Goal: Task Accomplishment & Management: Manage account settings

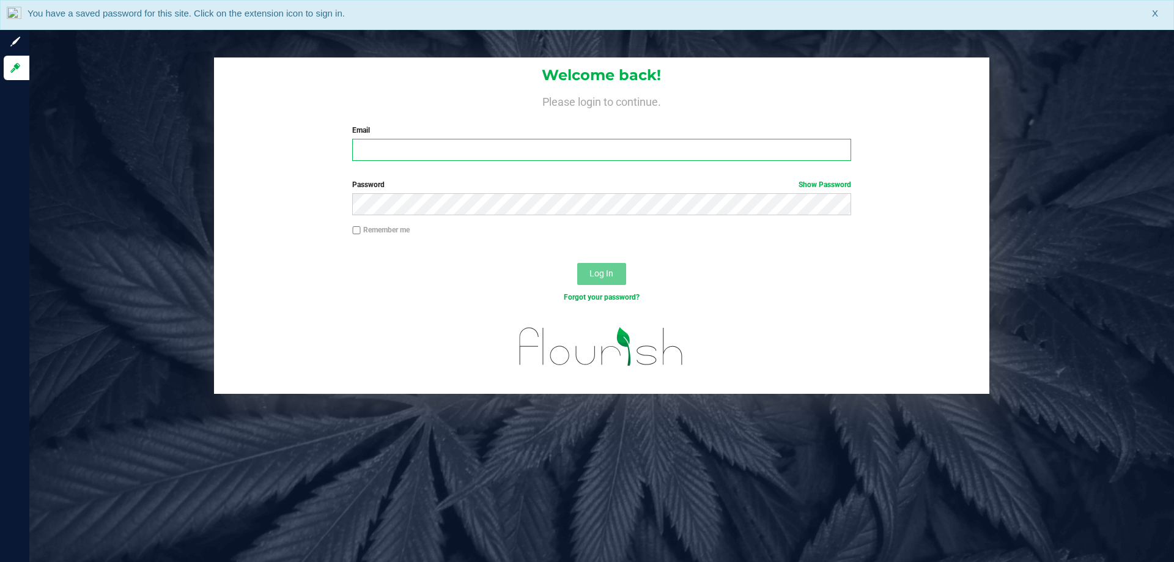
click at [410, 153] on input "Email" at bounding box center [601, 150] width 498 height 22
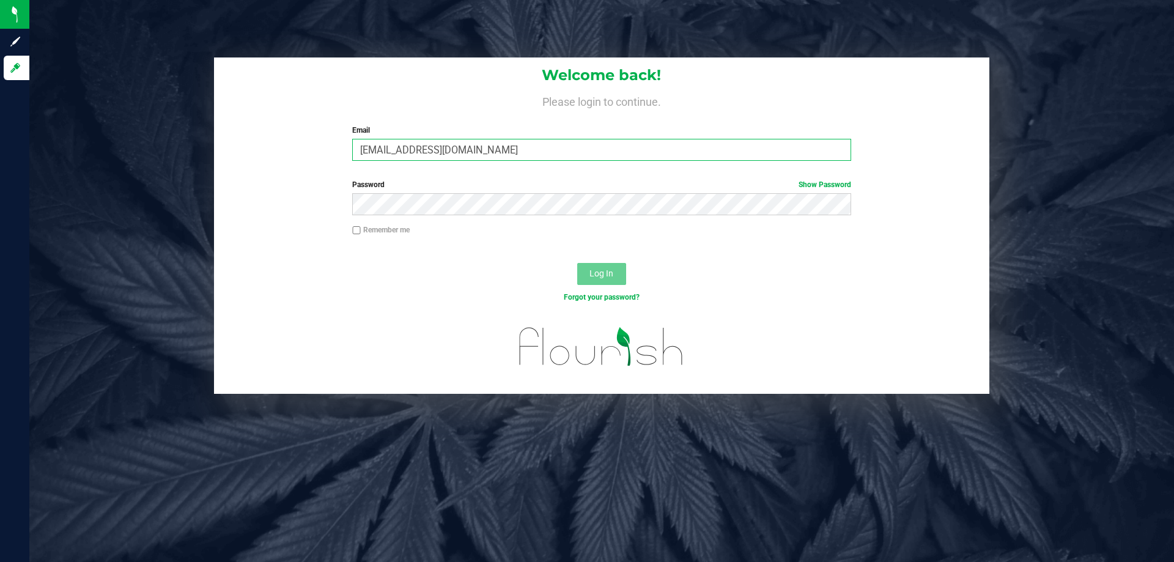
type input "[EMAIL_ADDRESS][DOMAIN_NAME]"
click at [577, 263] on button "Log In" at bounding box center [601, 274] width 49 height 22
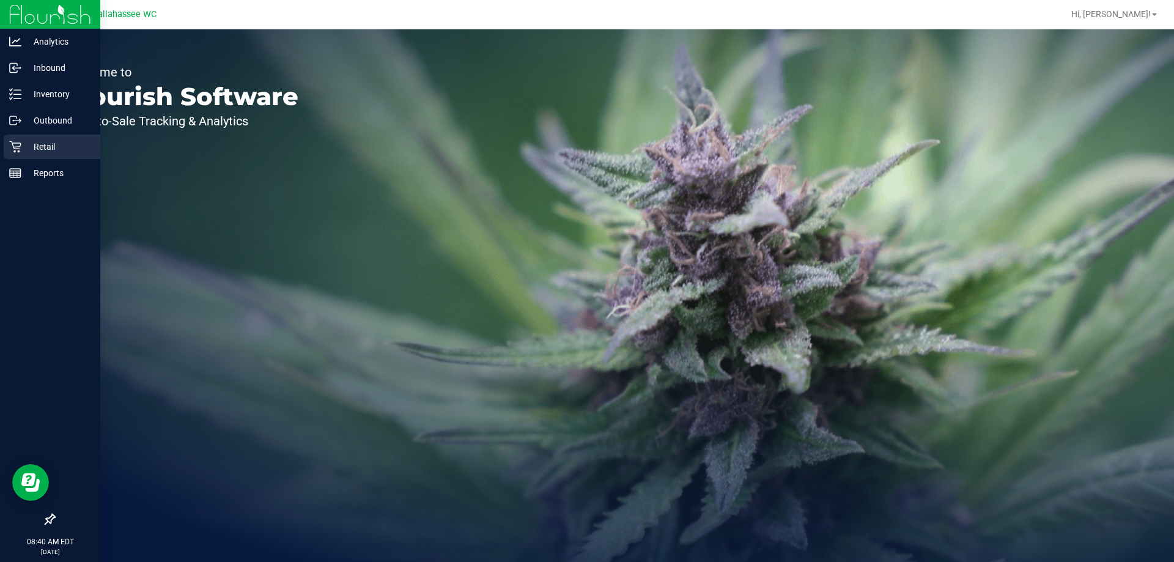
click at [23, 139] on p "Retail" at bounding box center [57, 146] width 73 height 15
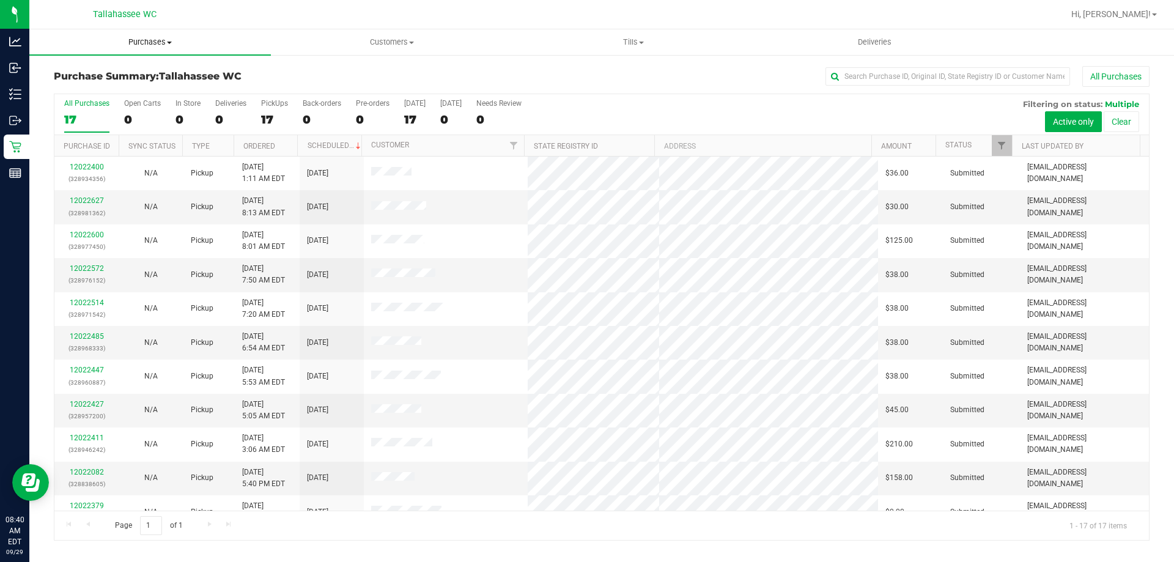
click at [137, 39] on span "Purchases" at bounding box center [150, 42] width 242 height 11
click at [93, 92] on span "Fulfillment" at bounding box center [67, 88] width 76 height 10
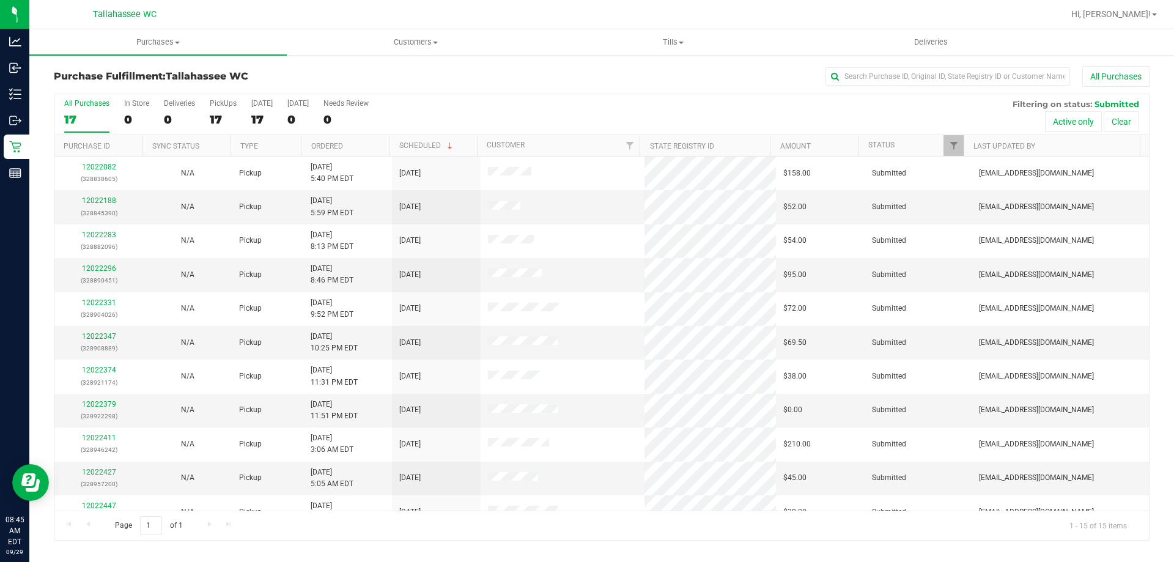
click at [332, 152] on th "Ordered" at bounding box center [345, 145] width 88 height 21
click at [333, 145] on link "Ordered" at bounding box center [334, 145] width 46 height 9
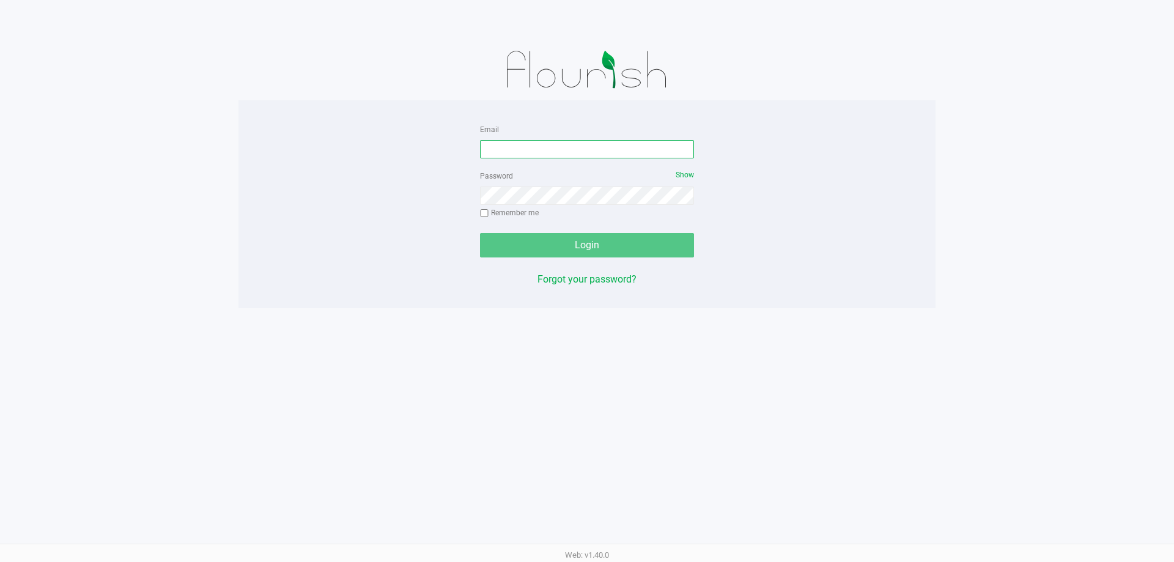
click at [546, 151] on input "Email" at bounding box center [587, 149] width 214 height 18
type input "C"
type input "[EMAIL_ADDRESS][DOMAIN_NAME]"
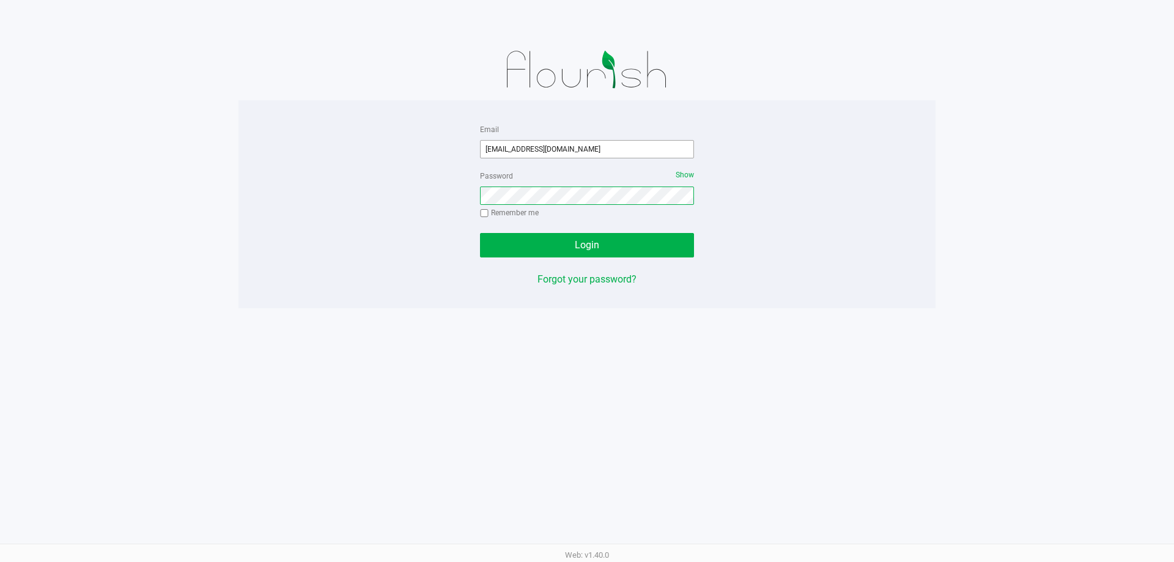
click at [480, 233] on button "Login" at bounding box center [587, 245] width 214 height 24
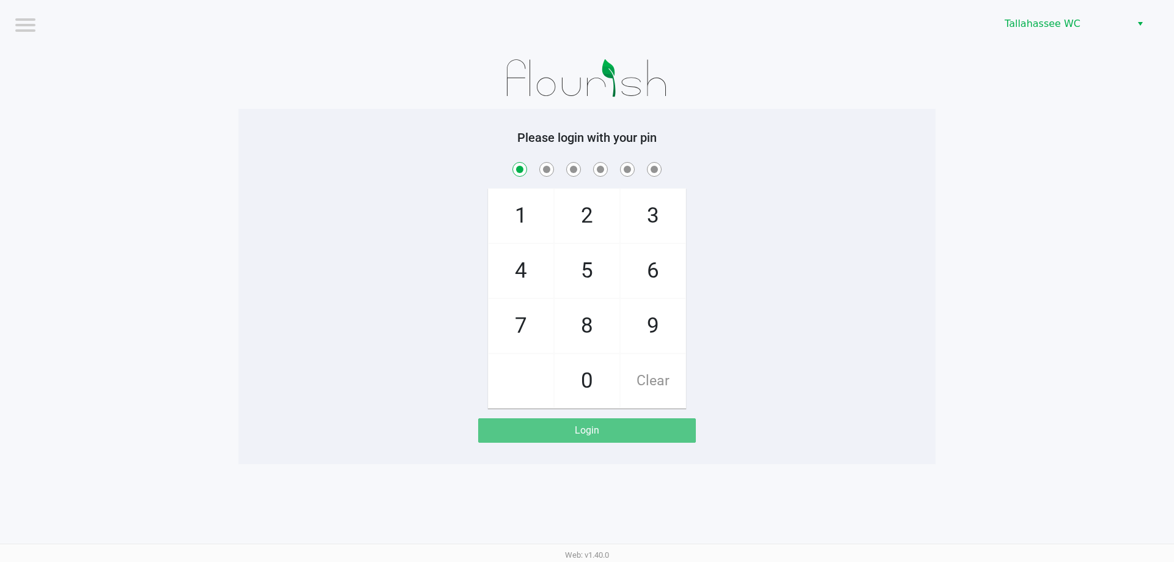
checkbox input "true"
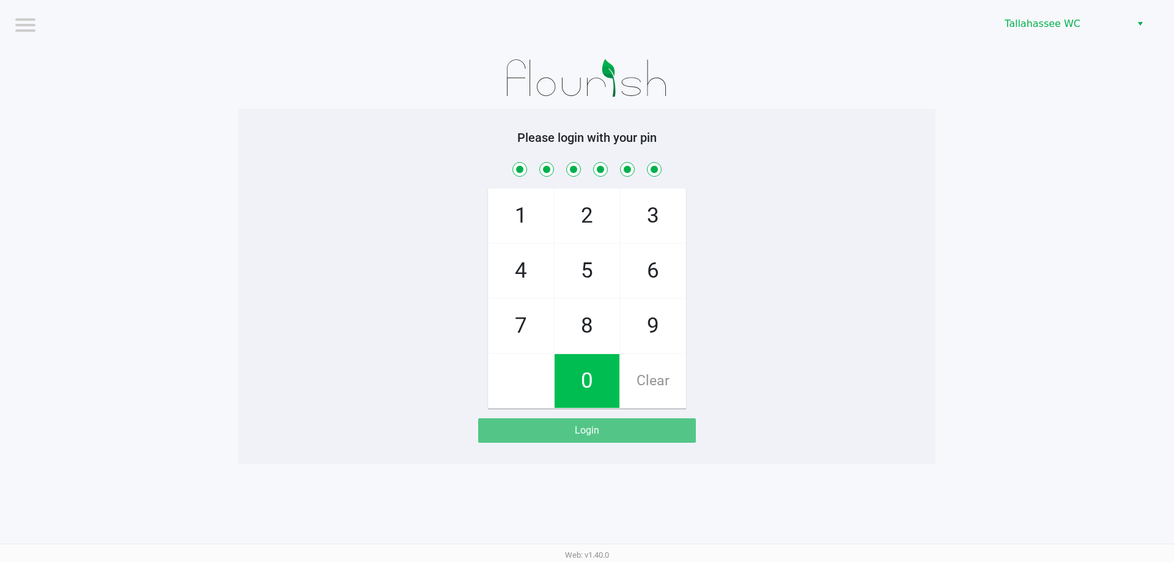
checkbox input "true"
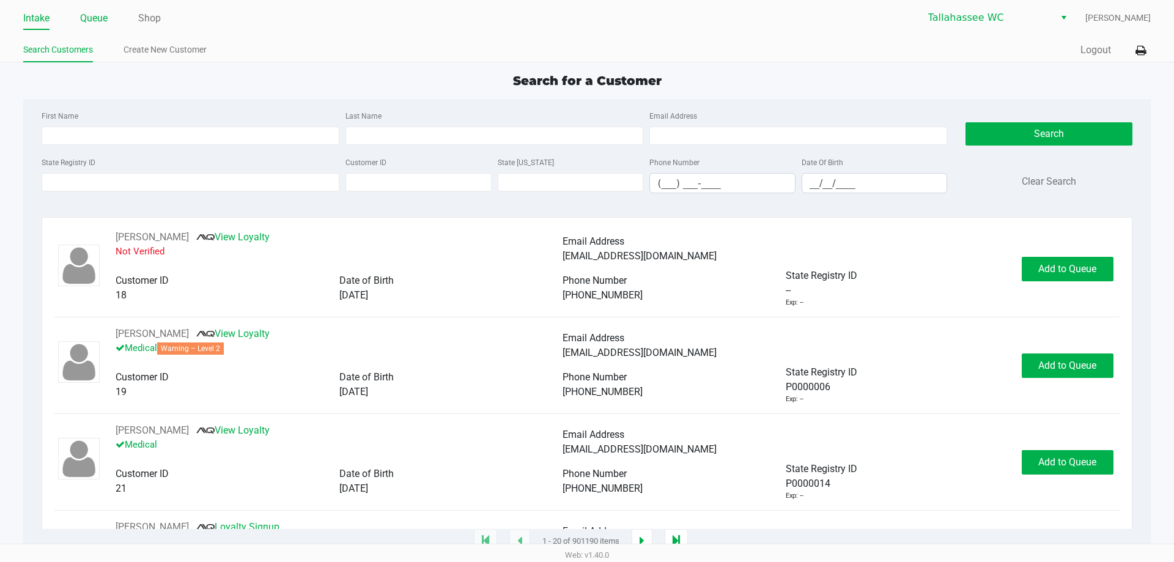
click at [101, 18] on link "Queue" at bounding box center [94, 18] width 28 height 17
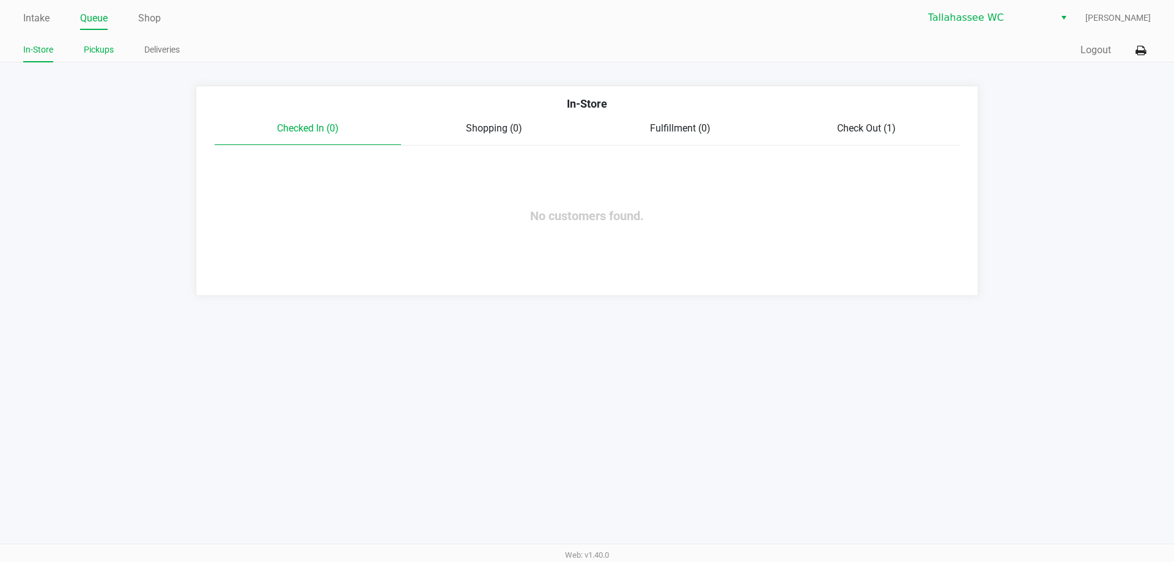
click at [93, 51] on link "Pickups" at bounding box center [99, 49] width 30 height 15
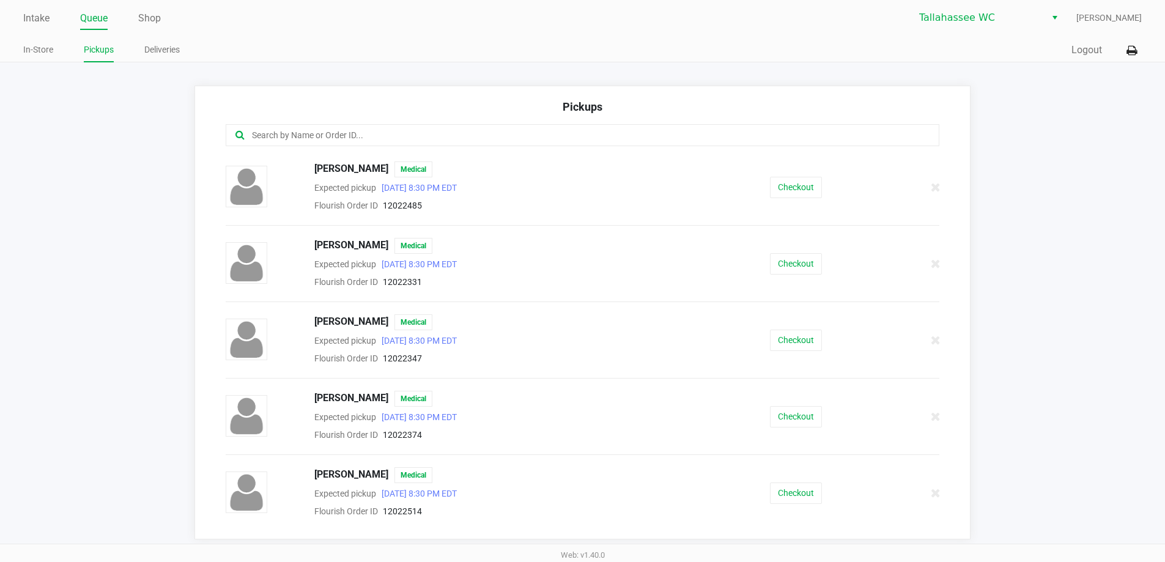
click at [269, 133] on input "text" at bounding box center [563, 135] width 625 height 14
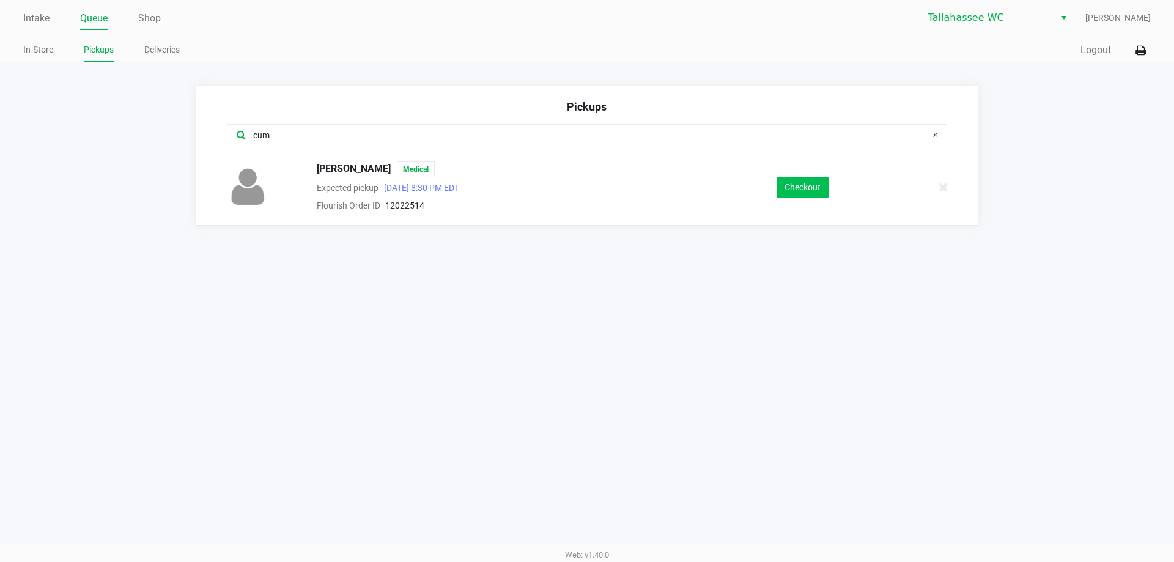
type input "cum"
click at [809, 194] on button "Checkout" at bounding box center [802, 187] width 52 height 21
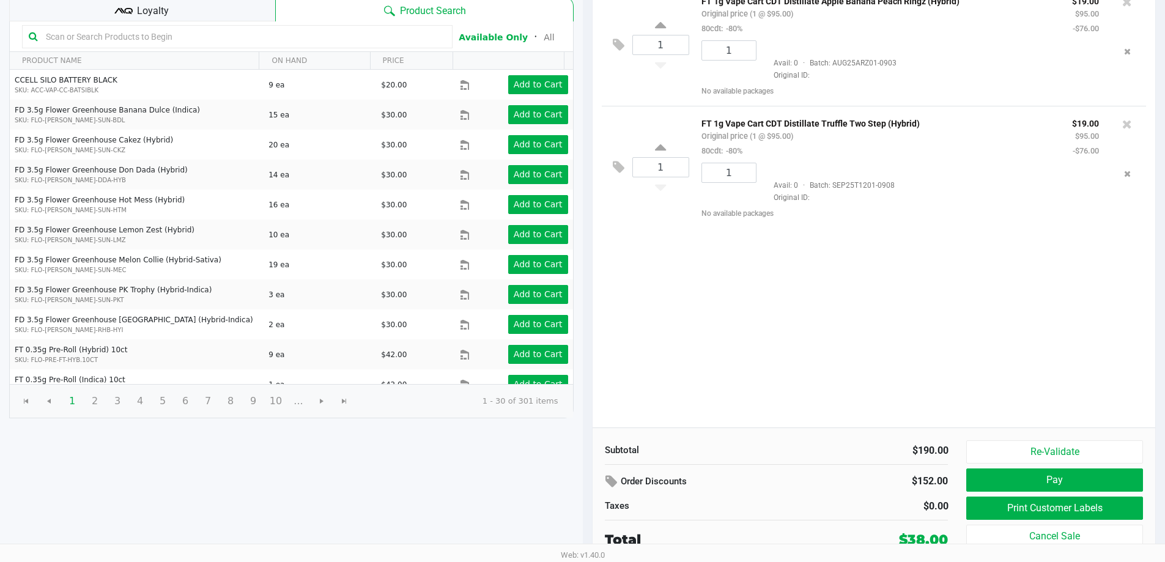
scroll to position [125, 0]
click at [1064, 508] on button "Print Customer Labels" at bounding box center [1054, 507] width 176 height 23
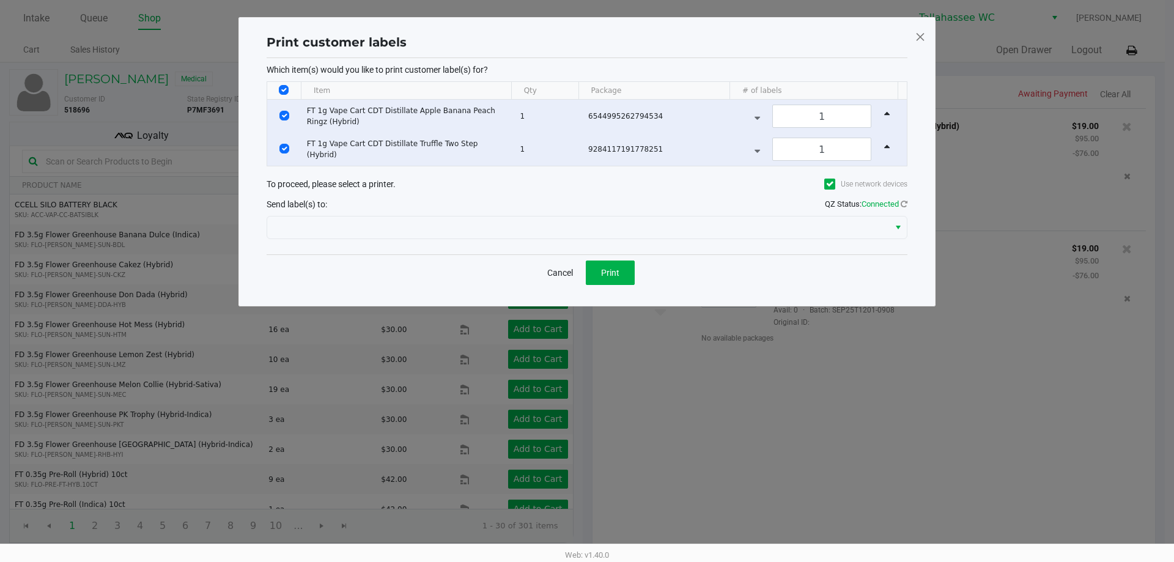
click at [413, 201] on div "Send label(s) to: QZ Status: Connected" at bounding box center [587, 204] width 641 height 18
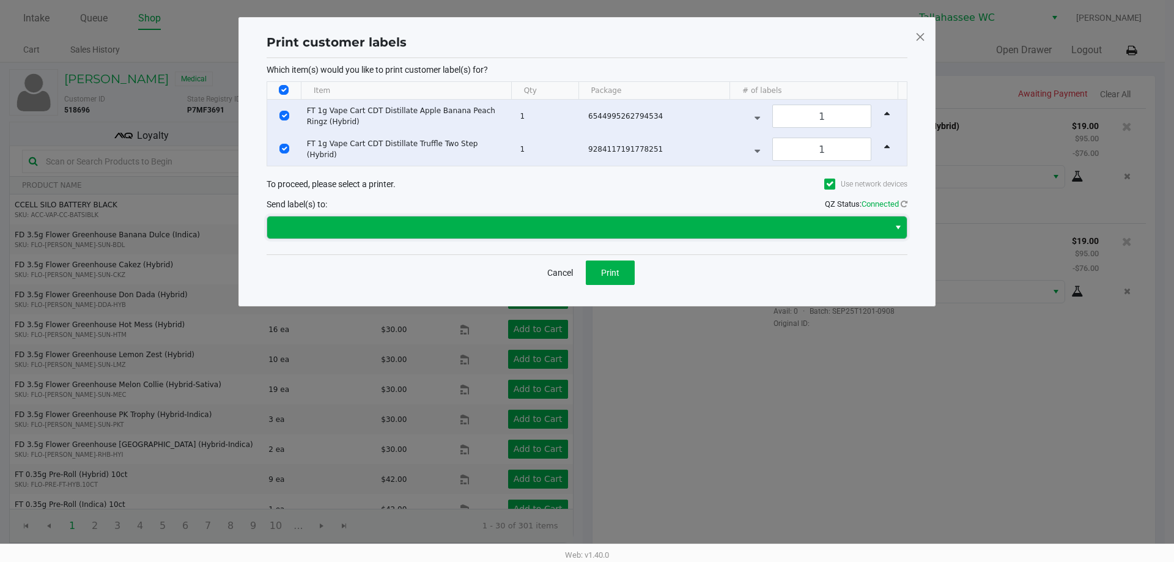
click at [404, 226] on span at bounding box center [578, 227] width 607 height 15
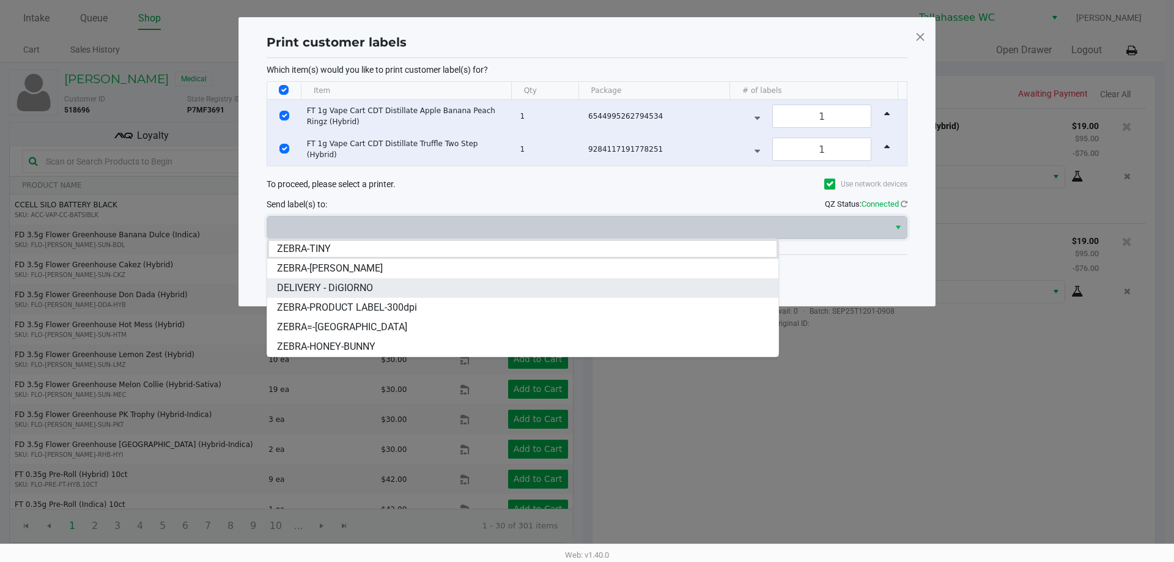
click at [347, 288] on span "DELIVERY - DiGIORNO" at bounding box center [325, 288] width 96 height 15
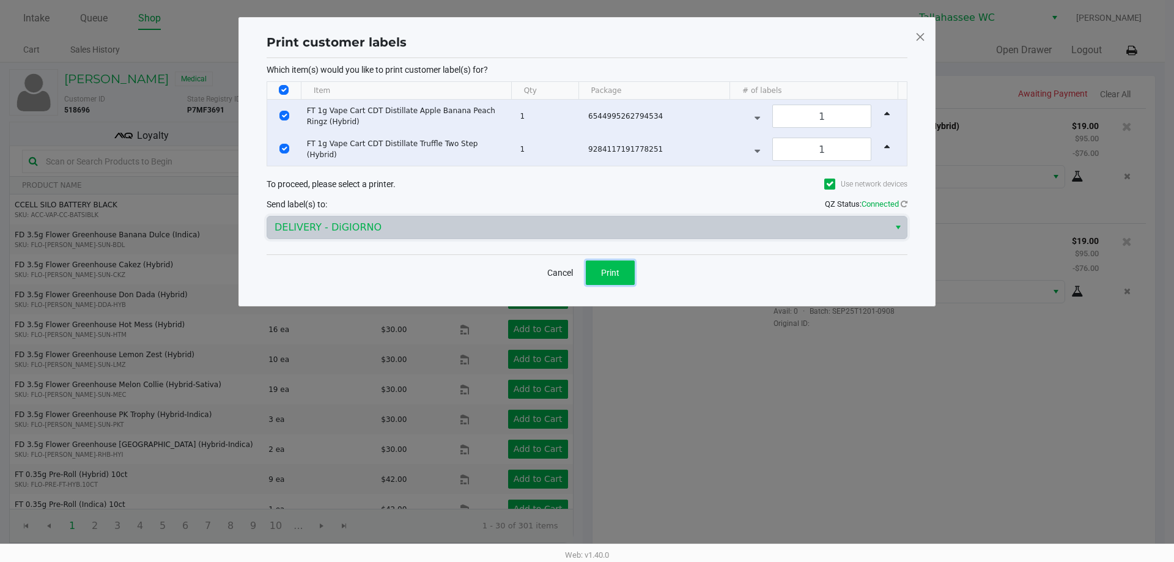
click at [620, 268] on button "Print" at bounding box center [610, 272] width 49 height 24
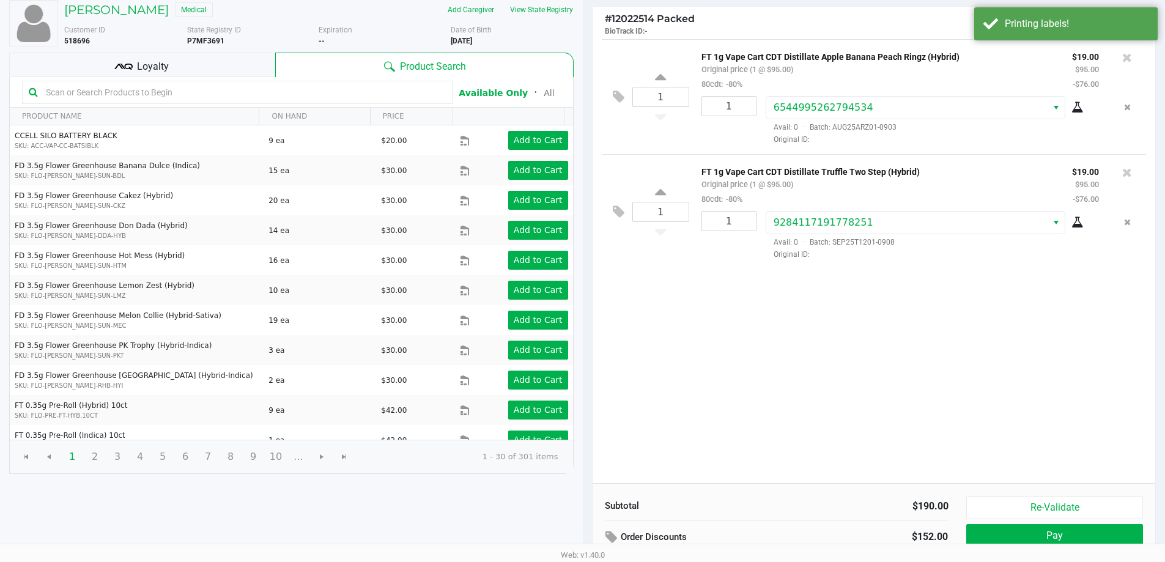
scroll to position [125, 0]
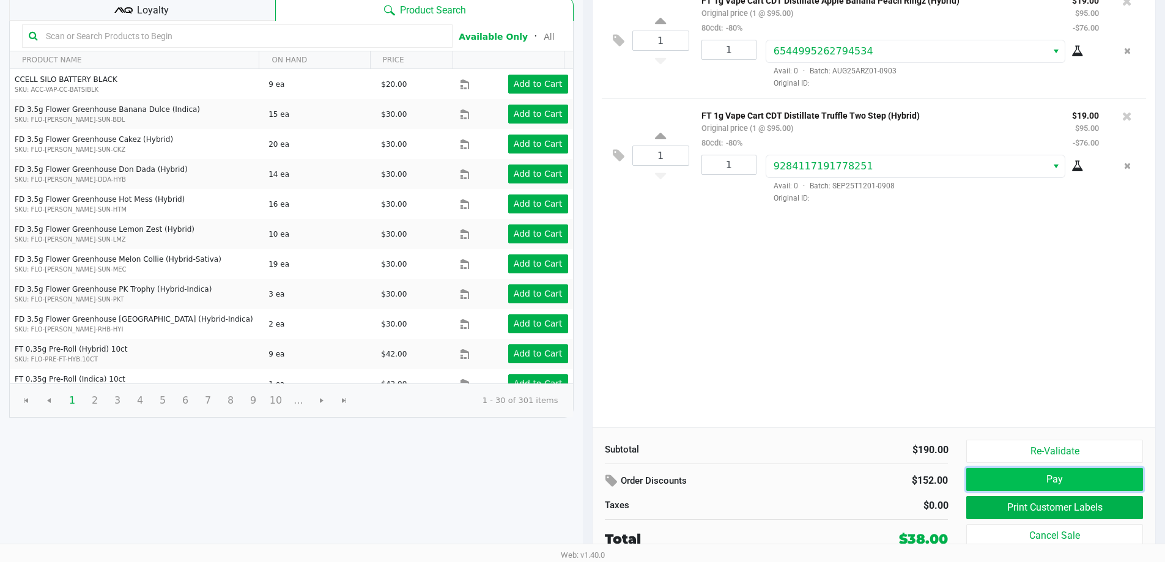
click at [1029, 476] on button "Pay" at bounding box center [1054, 479] width 176 height 23
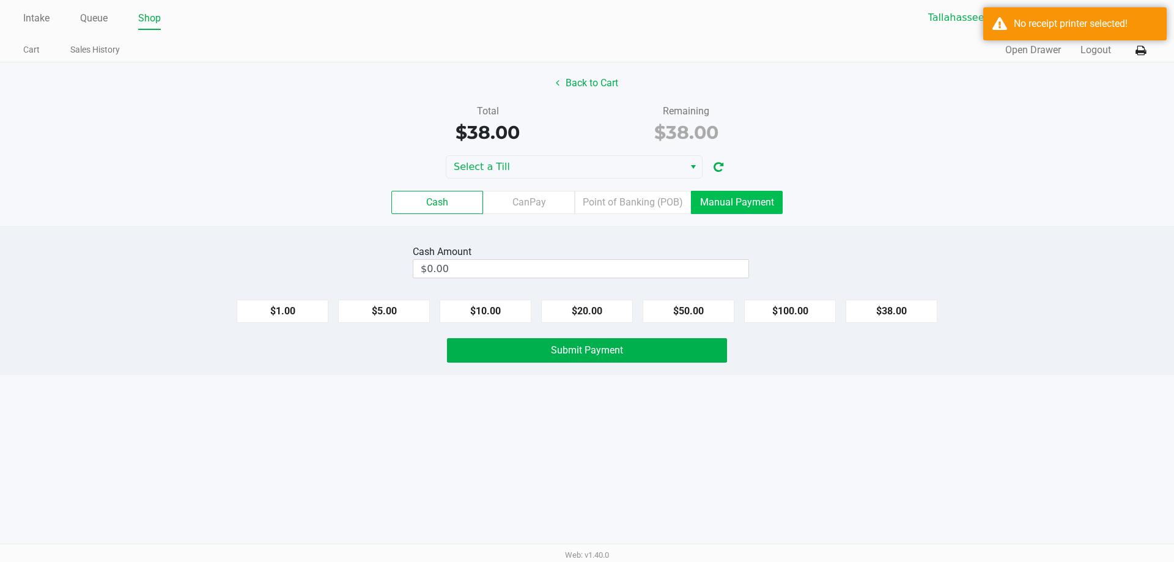
click at [732, 209] on label "Manual Payment" at bounding box center [737, 202] width 92 height 23
click at [0, 0] on 8 "Manual Payment" at bounding box center [0, 0] width 0 height 0
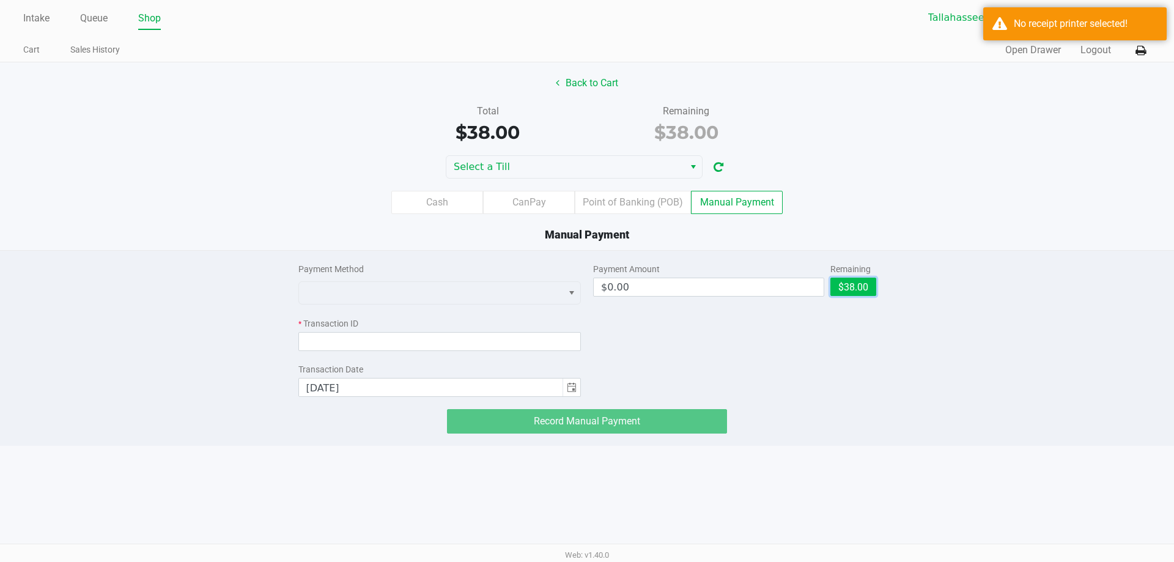
click at [867, 289] on button "$38.00" at bounding box center [853, 287] width 46 height 18
type input "$38.00"
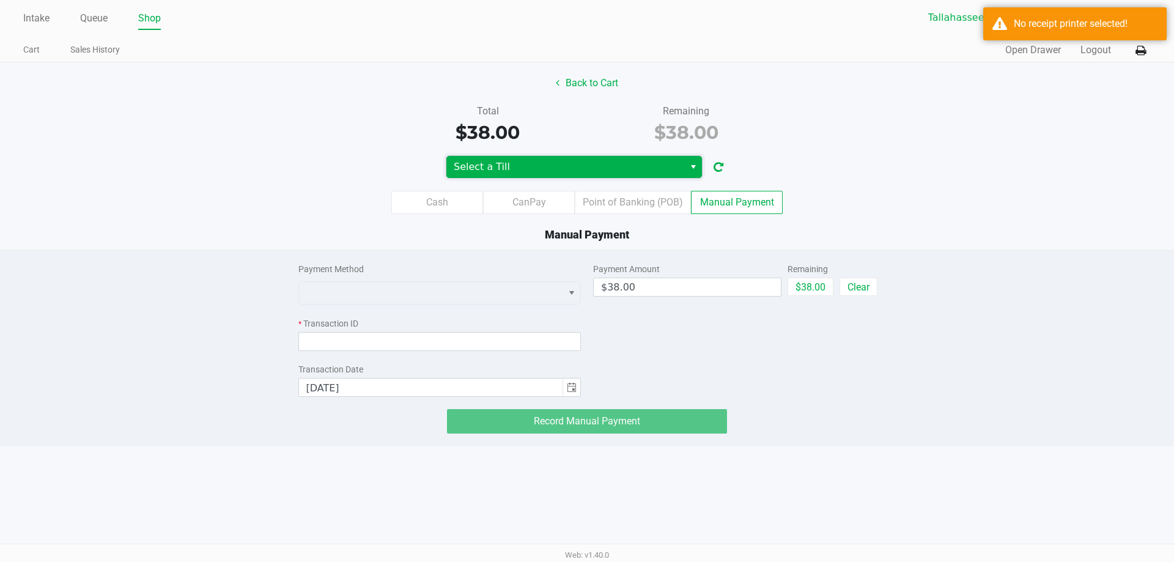
click at [521, 172] on span "Select a Till" at bounding box center [565, 167] width 223 height 15
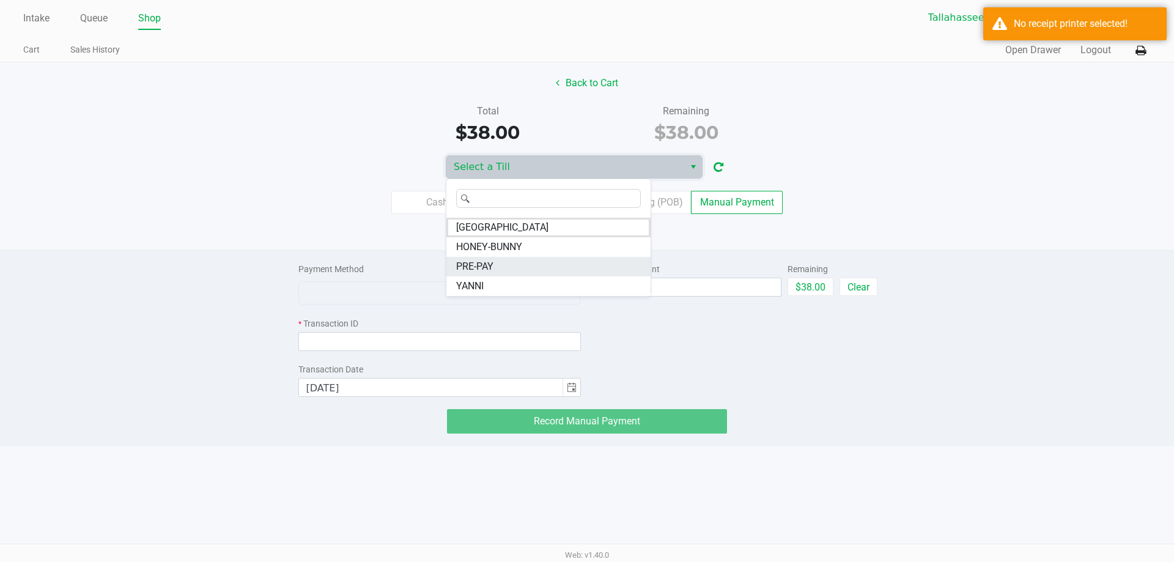
click at [490, 270] on span "PRE-PAY" at bounding box center [474, 266] width 37 height 15
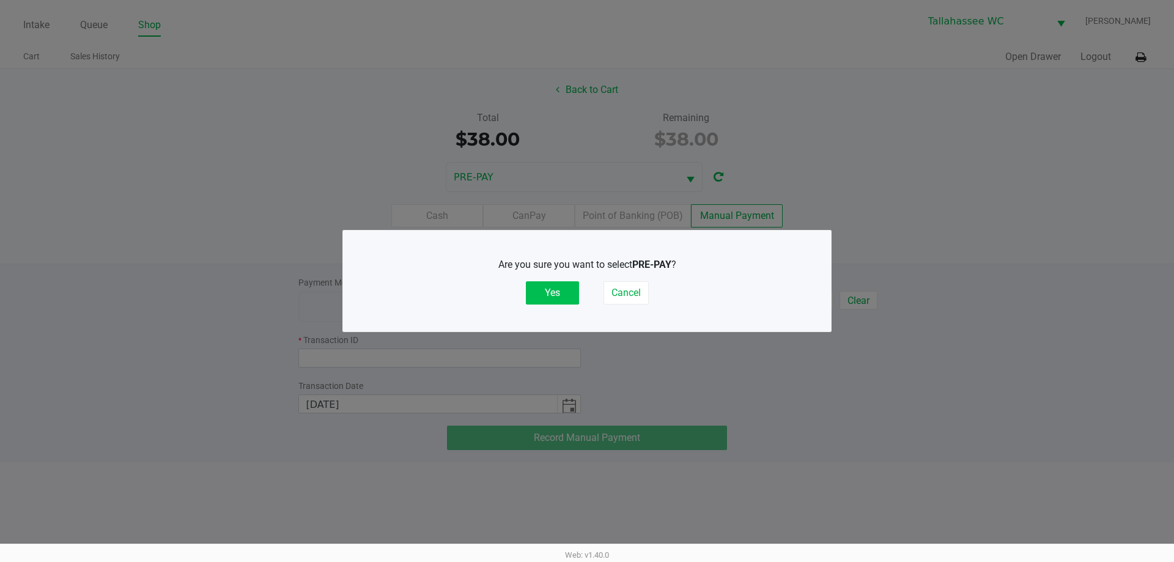
click at [538, 295] on button "Yes" at bounding box center [552, 292] width 53 height 23
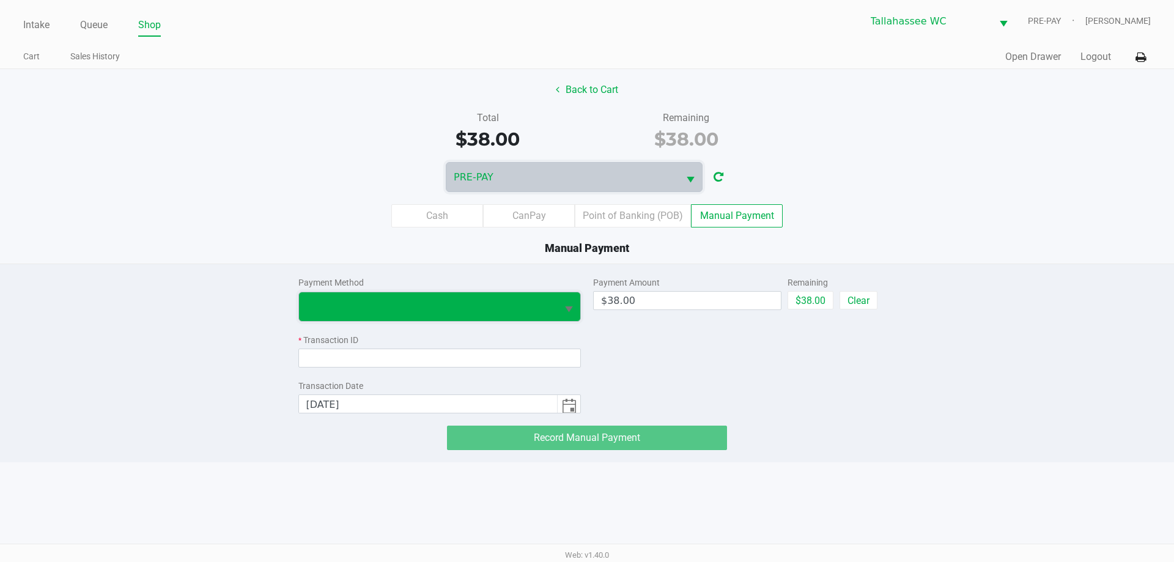
click at [514, 299] on span at bounding box center [428, 306] width 244 height 15
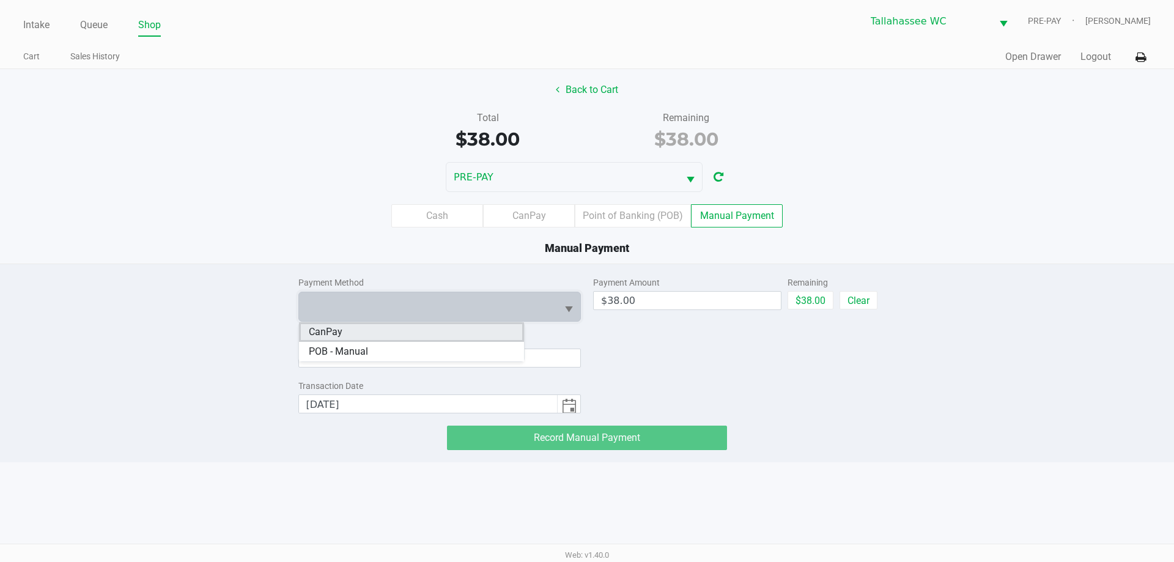
click at [427, 338] on li "CanPay" at bounding box center [411, 332] width 225 height 20
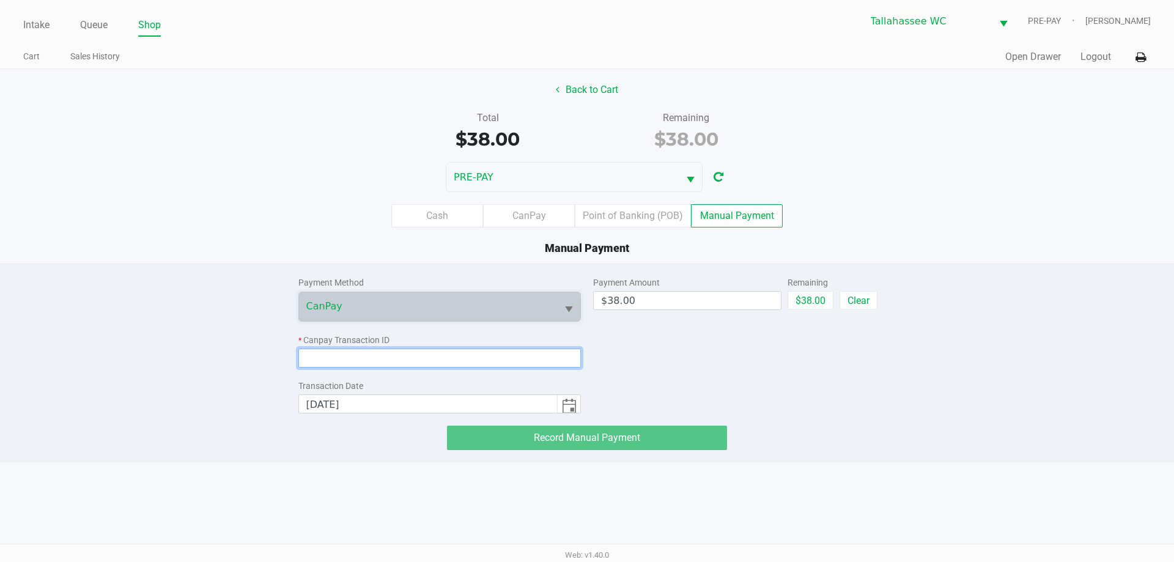
click at [425, 357] on input at bounding box center [439, 357] width 283 height 19
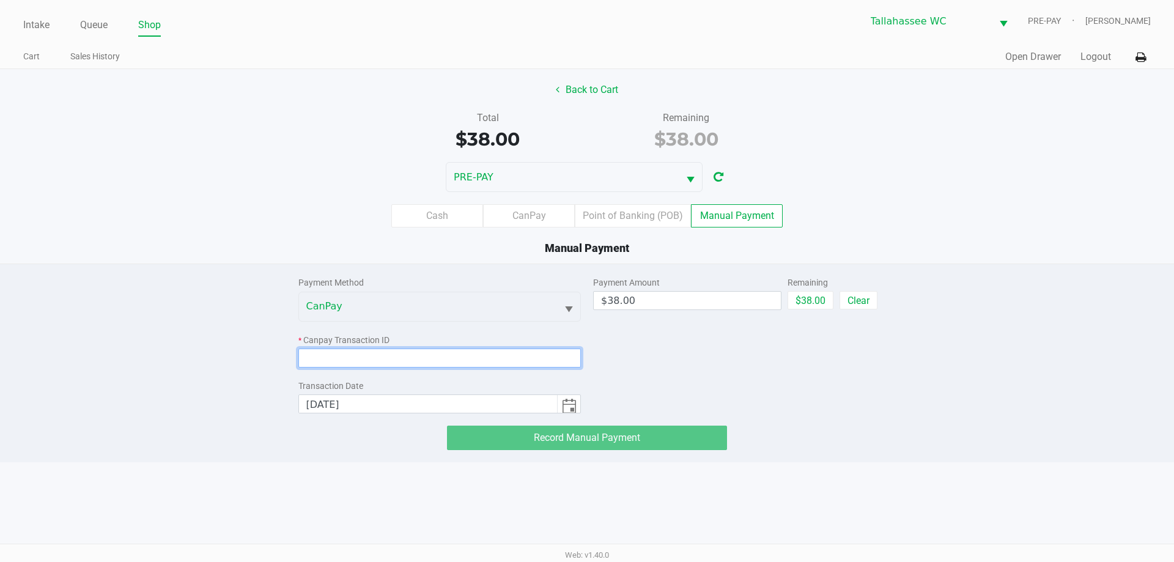
paste input "I1E9A1ITUJUL"
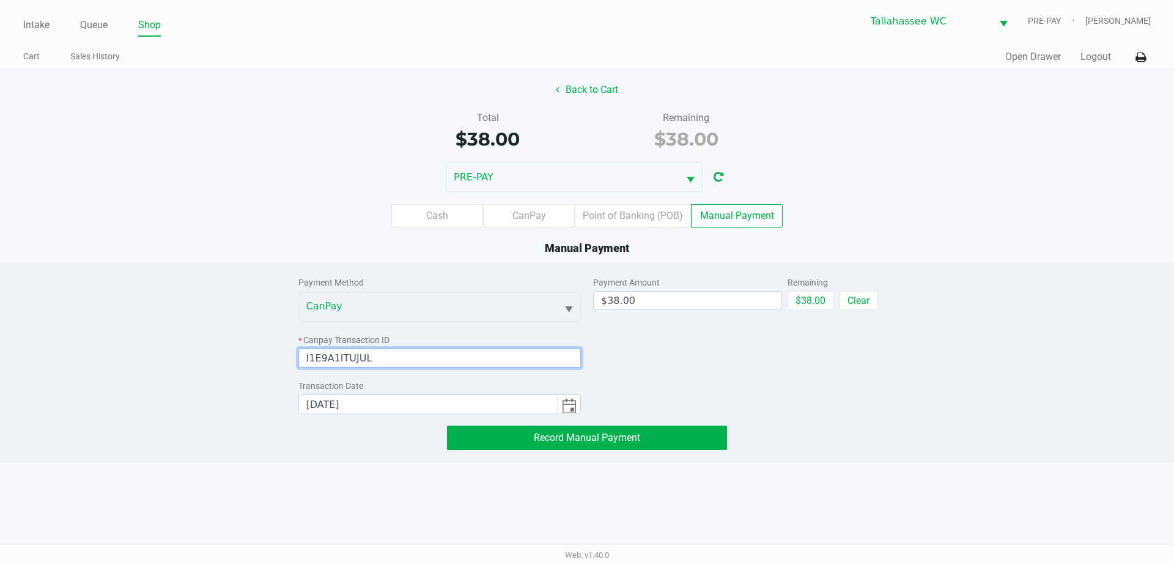
type input "I1E9A1ITUJUL"
drag, startPoint x: 840, startPoint y: 403, endPoint x: 836, endPoint y: 413, distance: 11.0
click at [837, 413] on div "Payment Method CanPay * Canpay Transaction ID I1E9A1ITUJUL Transaction Date 9/2…" at bounding box center [587, 357] width 596 height 186
click at [1137, 60] on icon at bounding box center [1140, 57] width 10 height 9
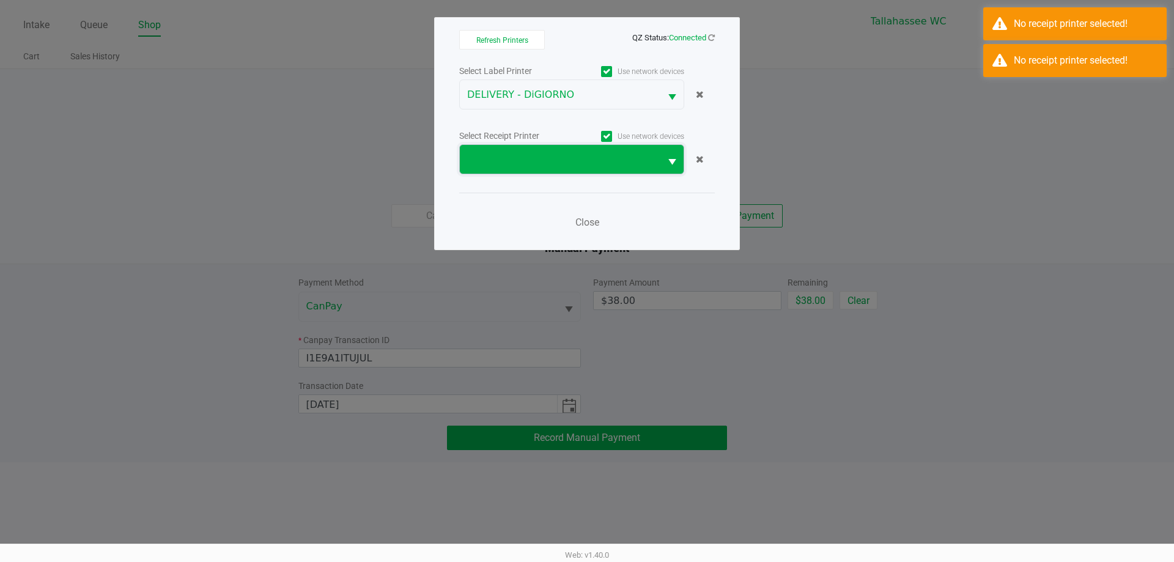
click at [603, 158] on span at bounding box center [560, 159] width 186 height 15
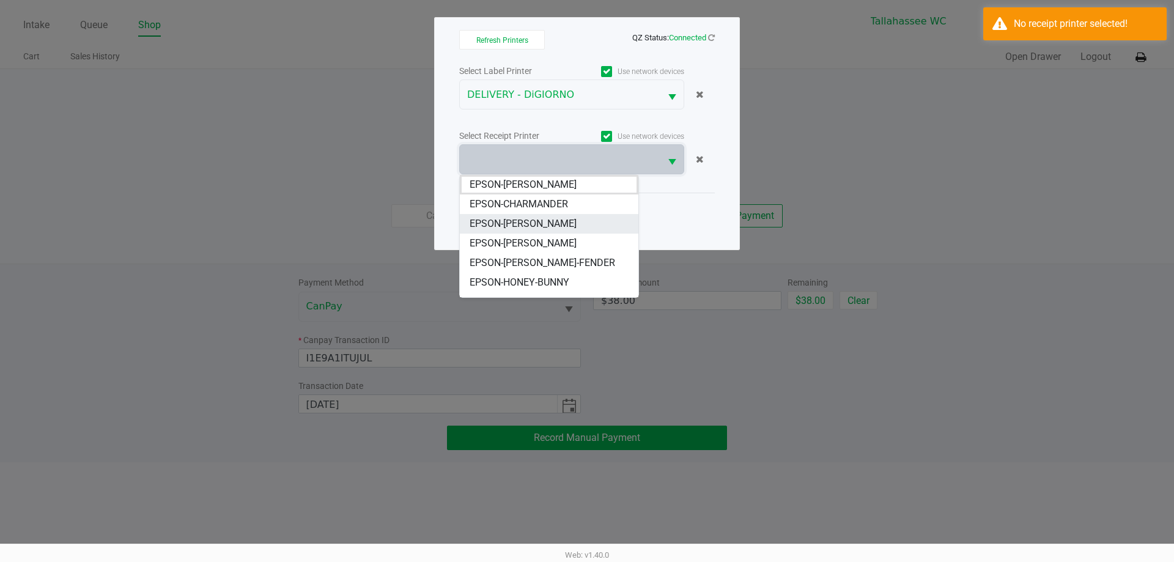
click at [553, 223] on li "EPSON-CHER" at bounding box center [549, 224] width 179 height 20
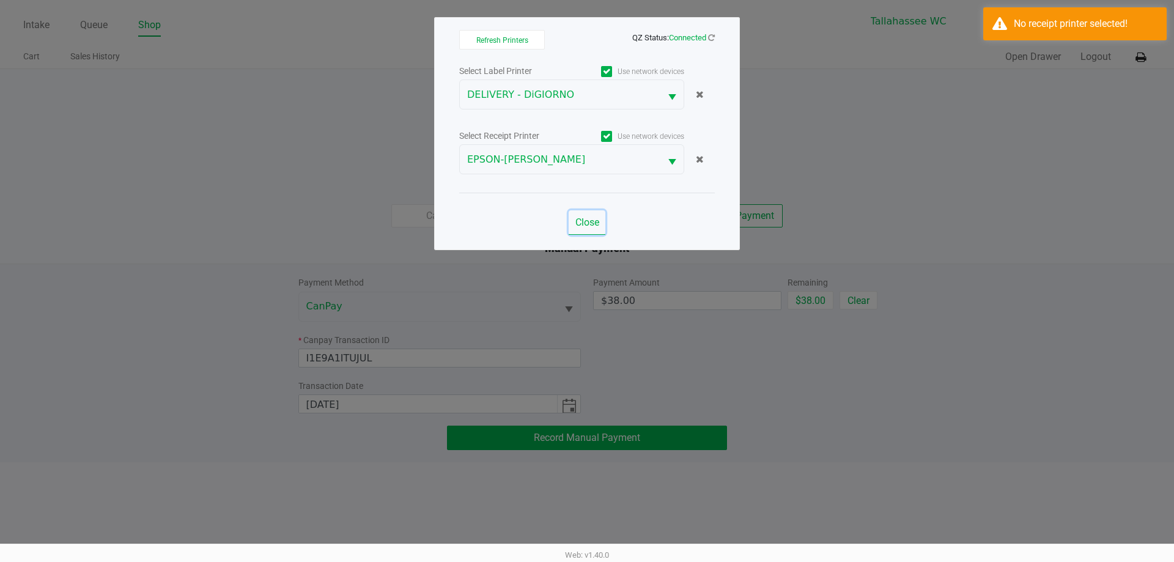
click at [593, 223] on span "Close" at bounding box center [587, 222] width 24 height 12
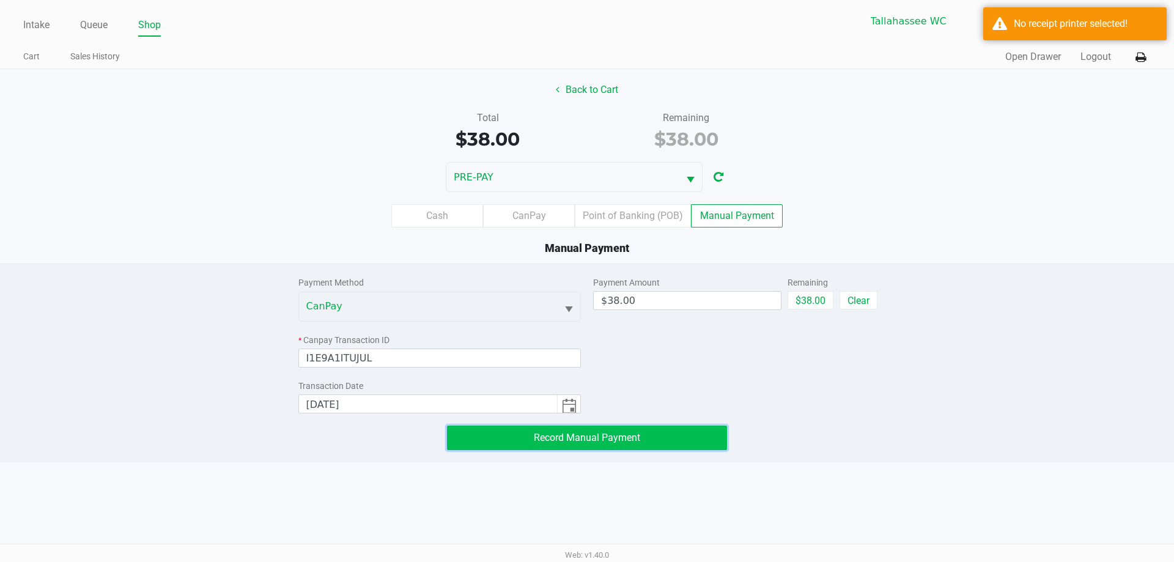
click at [622, 439] on span "Record Manual Payment" at bounding box center [587, 438] width 106 height 12
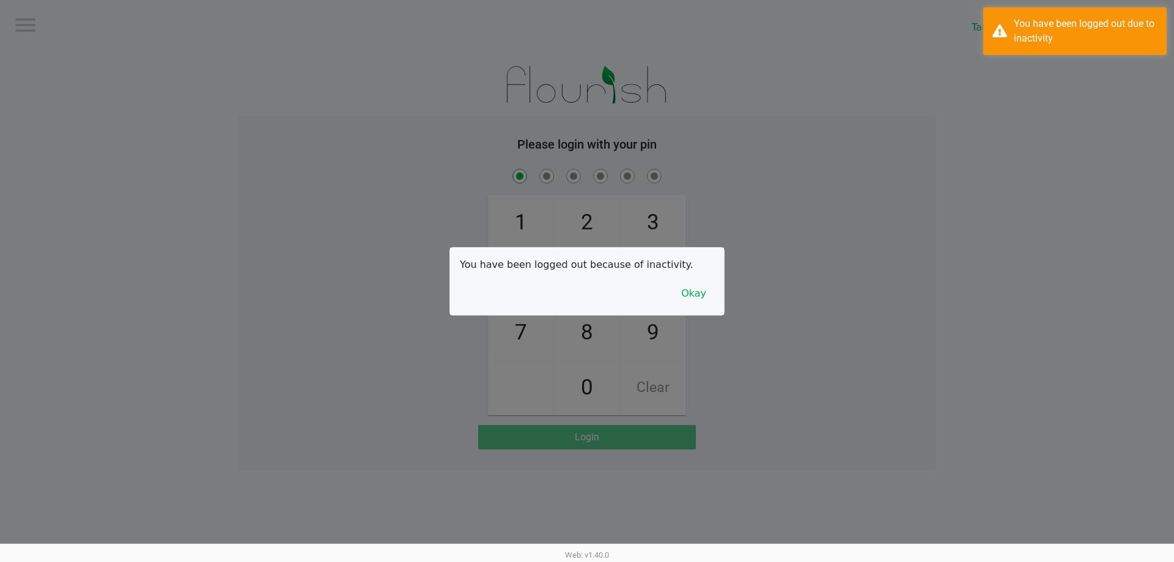
checkbox input "true"
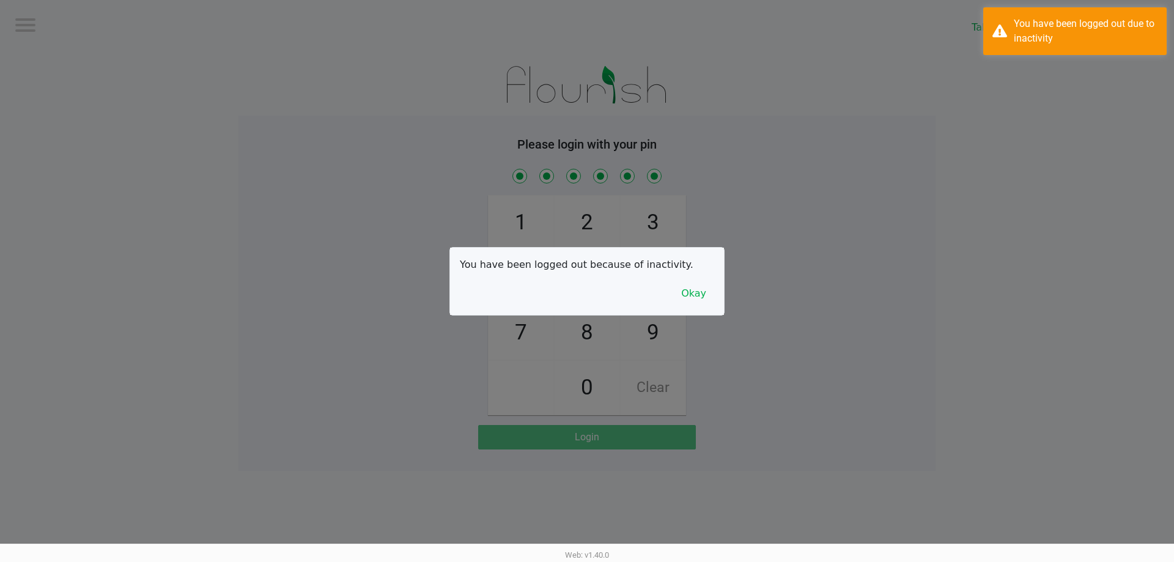
checkbox input "true"
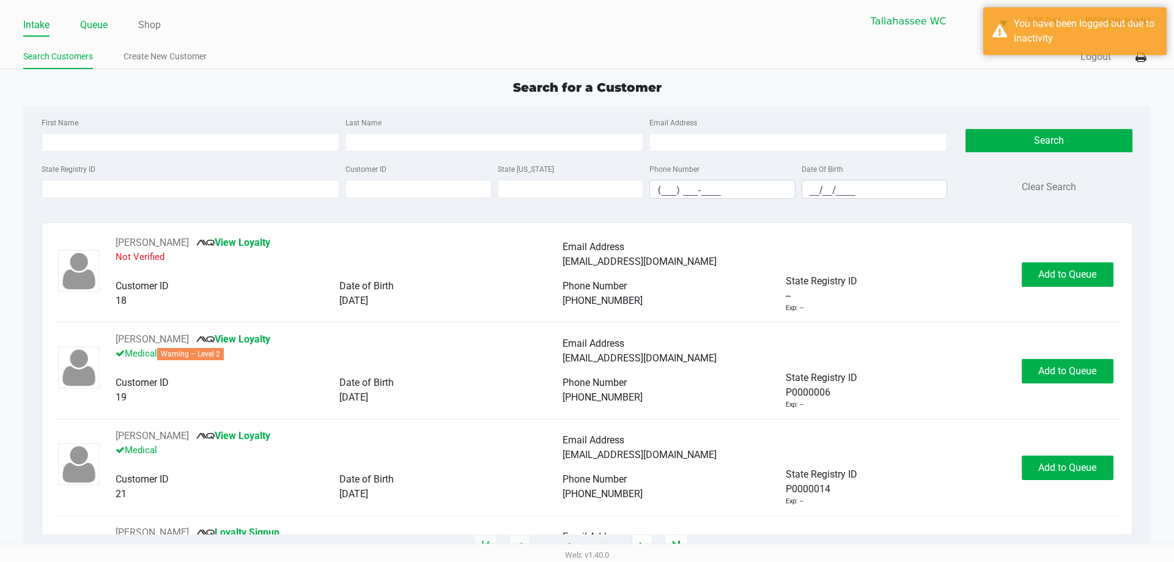
click at [95, 26] on link "Queue" at bounding box center [94, 25] width 28 height 17
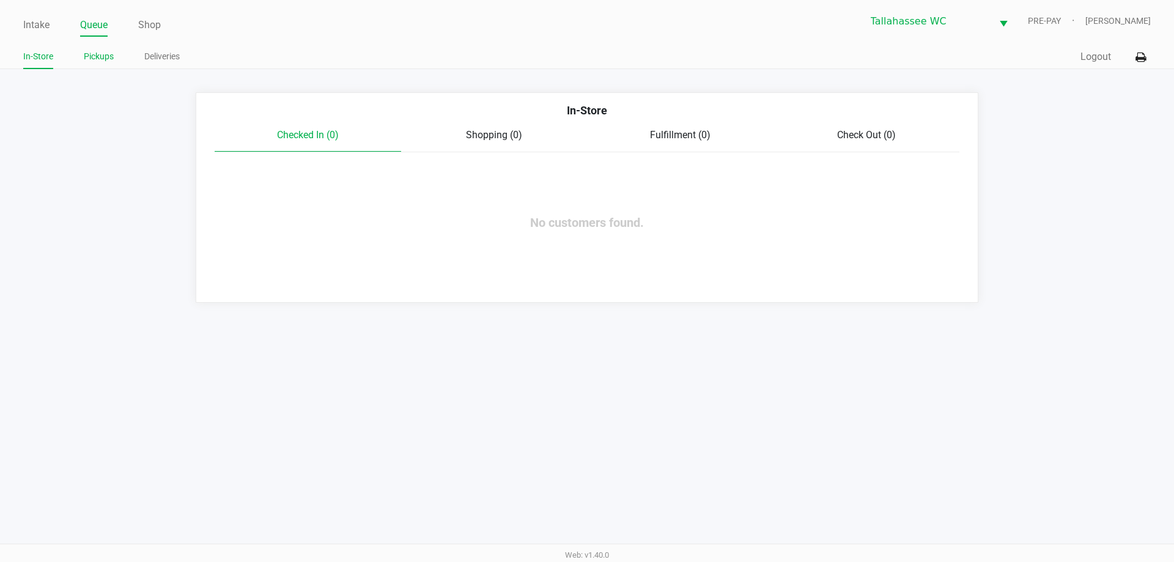
click at [101, 64] on link "Pickups" at bounding box center [99, 56] width 30 height 15
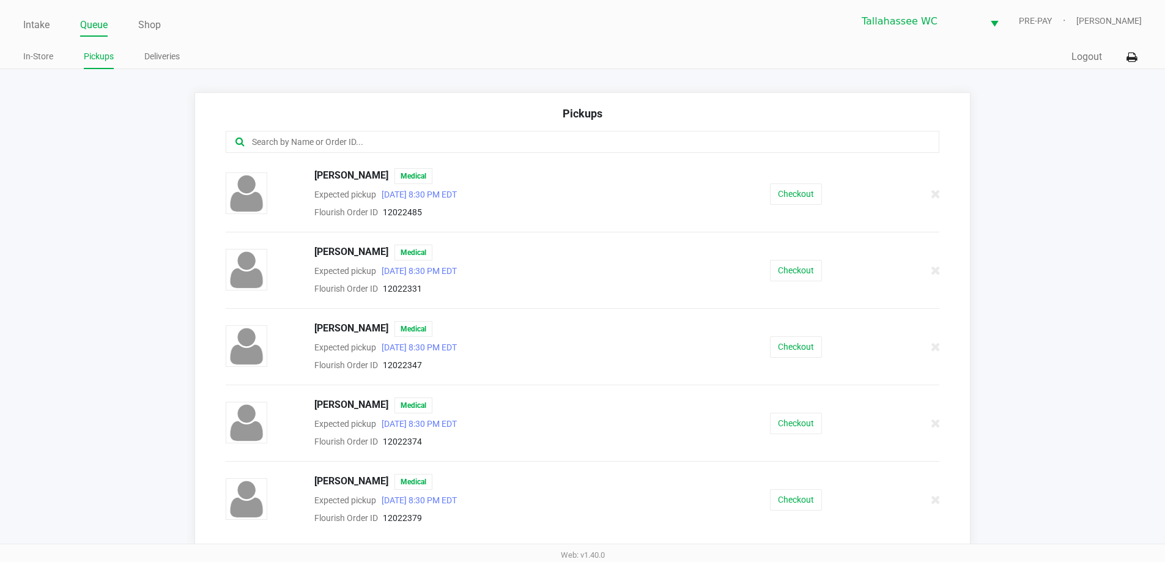
click at [278, 140] on input "text" at bounding box center [563, 142] width 625 height 14
click at [789, 195] on button "Checkout" at bounding box center [796, 193] width 52 height 21
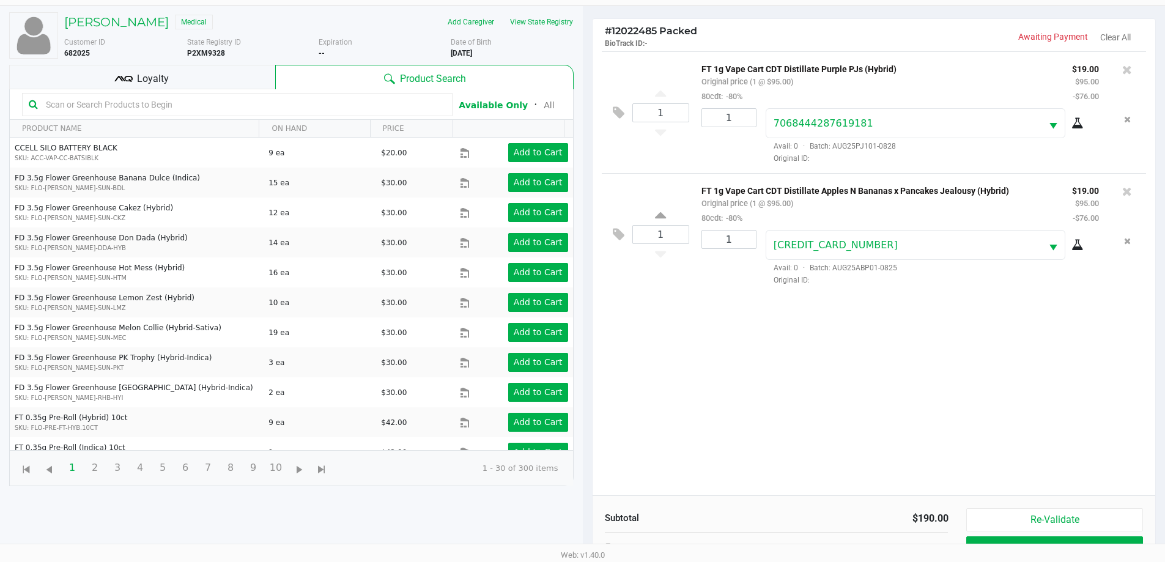
scroll to position [132, 0]
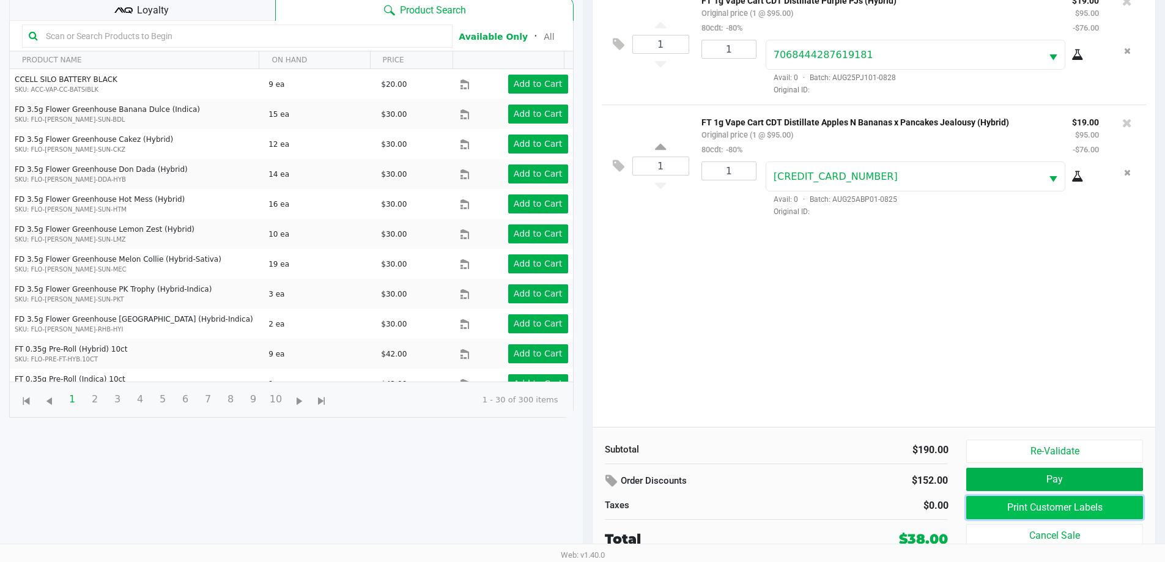
click at [1042, 507] on button "Print Customer Labels" at bounding box center [1054, 507] width 176 height 23
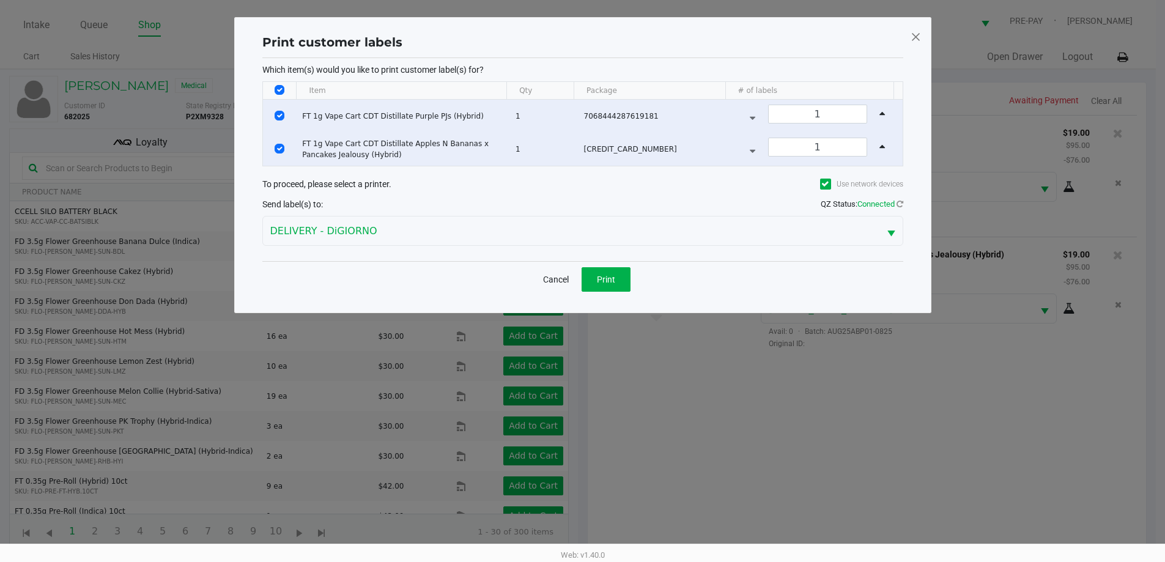
scroll to position [0, 0]
click at [623, 279] on button "Print" at bounding box center [610, 279] width 49 height 24
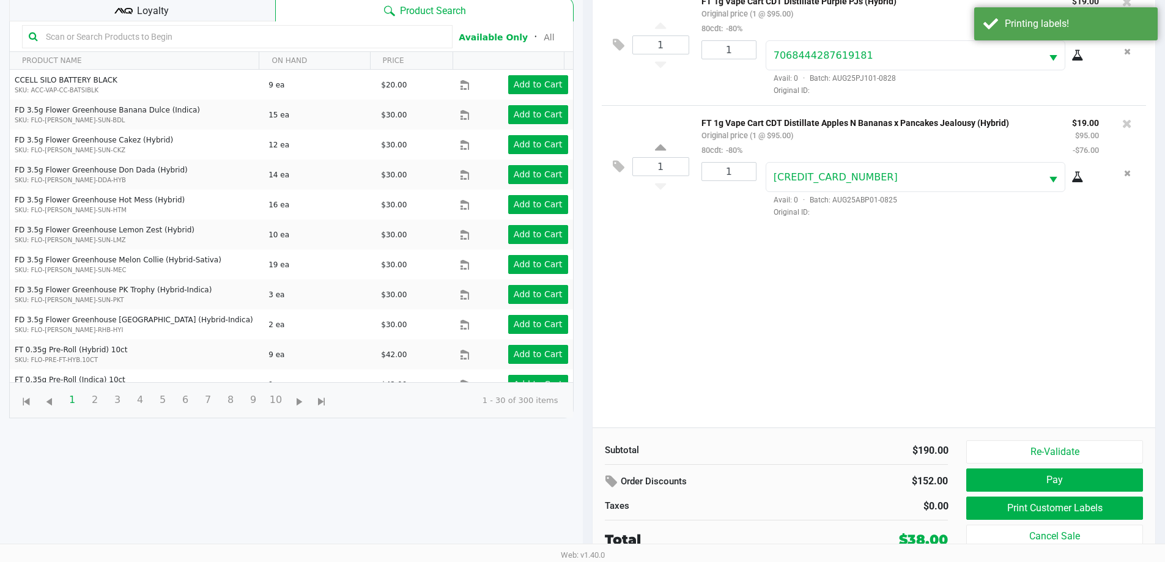
scroll to position [132, 0]
click at [999, 482] on button "Pay" at bounding box center [1054, 479] width 176 height 23
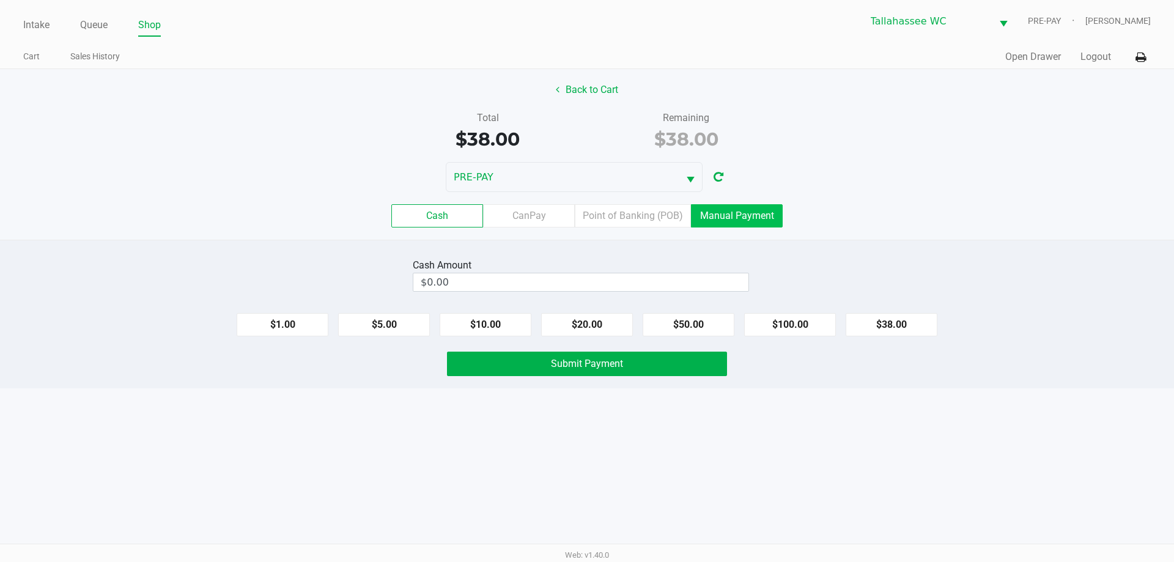
click at [728, 216] on label "Manual Payment" at bounding box center [737, 215] width 92 height 23
click at [0, 0] on 8 "Manual Payment" at bounding box center [0, 0] width 0 height 0
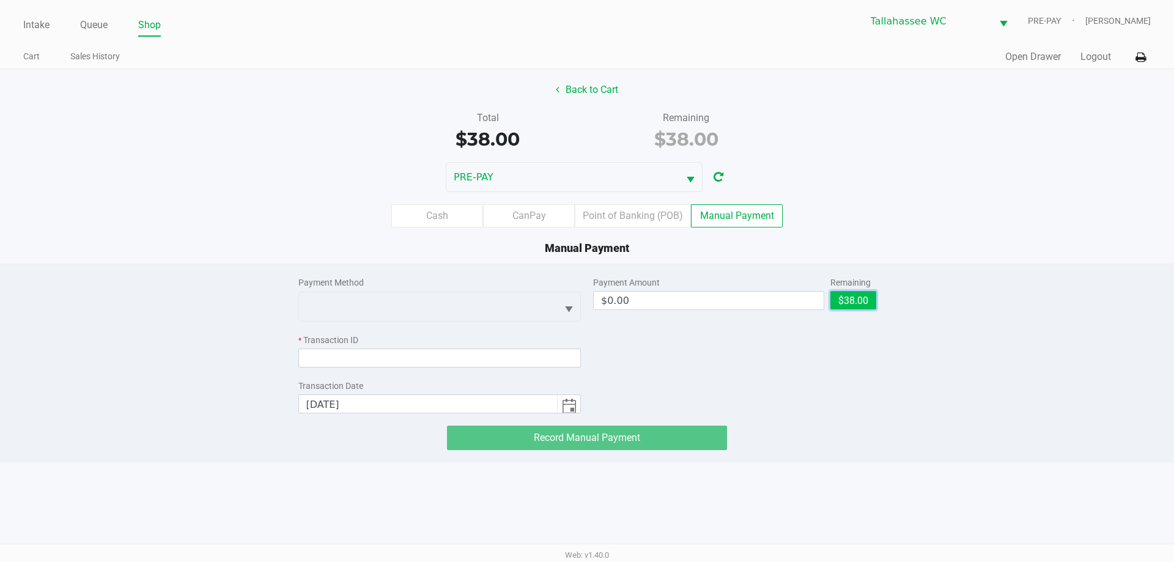
click at [832, 293] on button "$38.00" at bounding box center [853, 300] width 46 height 18
type input "$38.00"
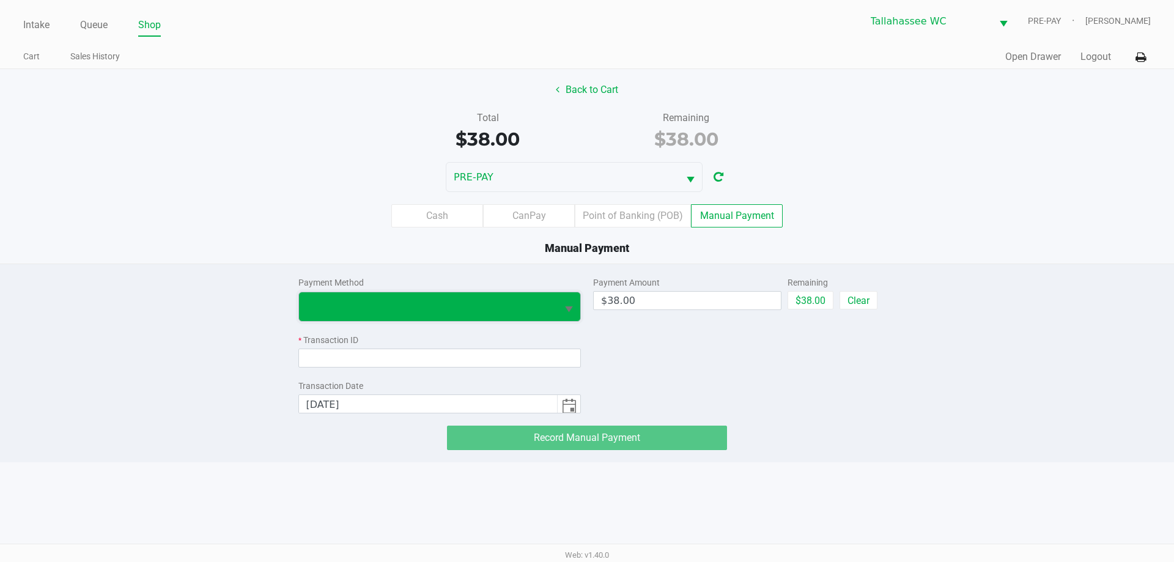
click at [504, 315] on span at bounding box center [428, 306] width 259 height 29
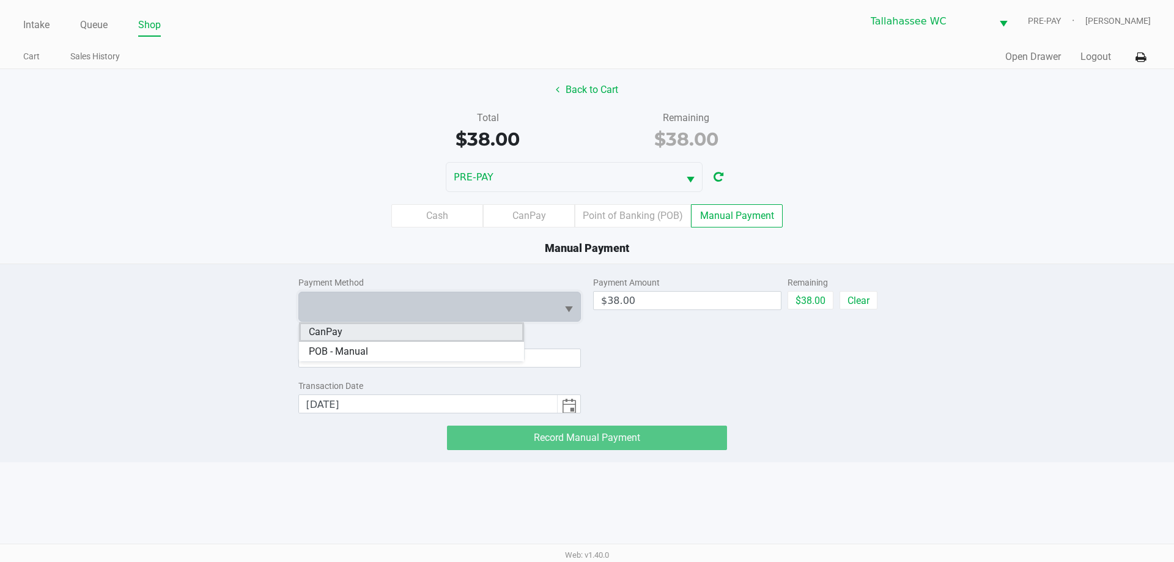
click at [432, 338] on li "CanPay" at bounding box center [411, 332] width 225 height 20
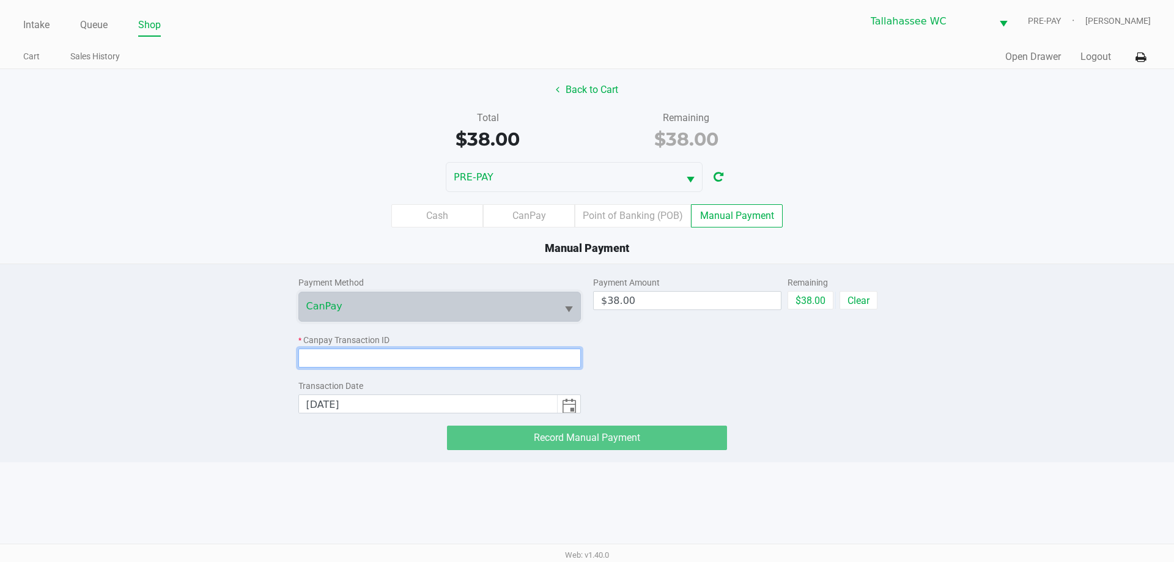
click at [391, 361] on input at bounding box center [439, 357] width 283 height 19
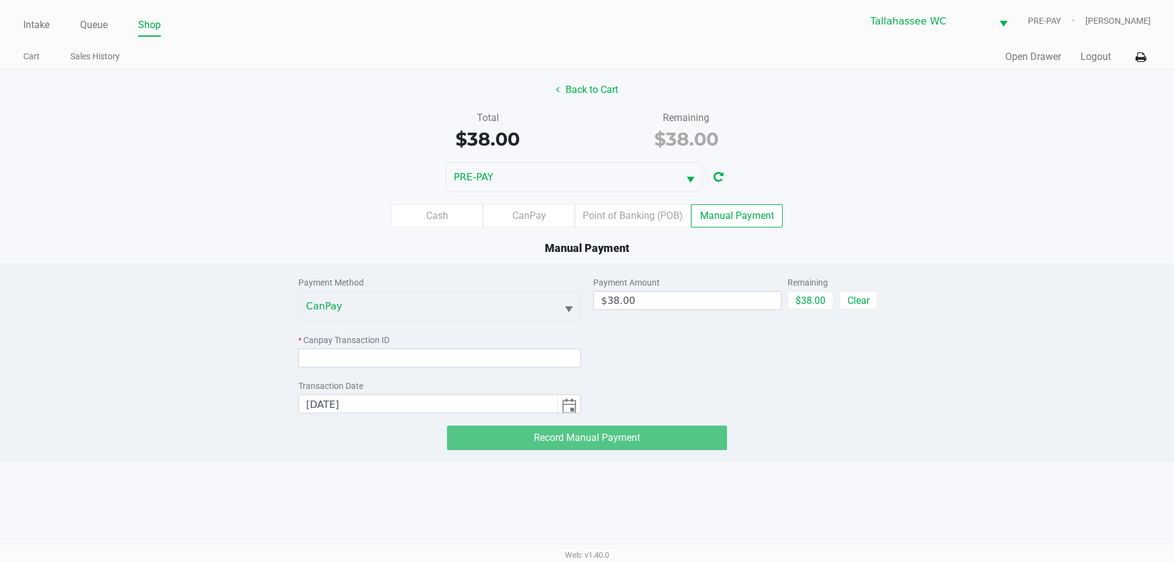
drag, startPoint x: 391, startPoint y: 361, endPoint x: 248, endPoint y: 175, distance: 234.4
click at [248, 175] on div "PRE-PAY" at bounding box center [587, 177] width 1174 height 30
click at [403, 359] on input at bounding box center [439, 357] width 283 height 19
paste input "2EGI8A0A5E2E"
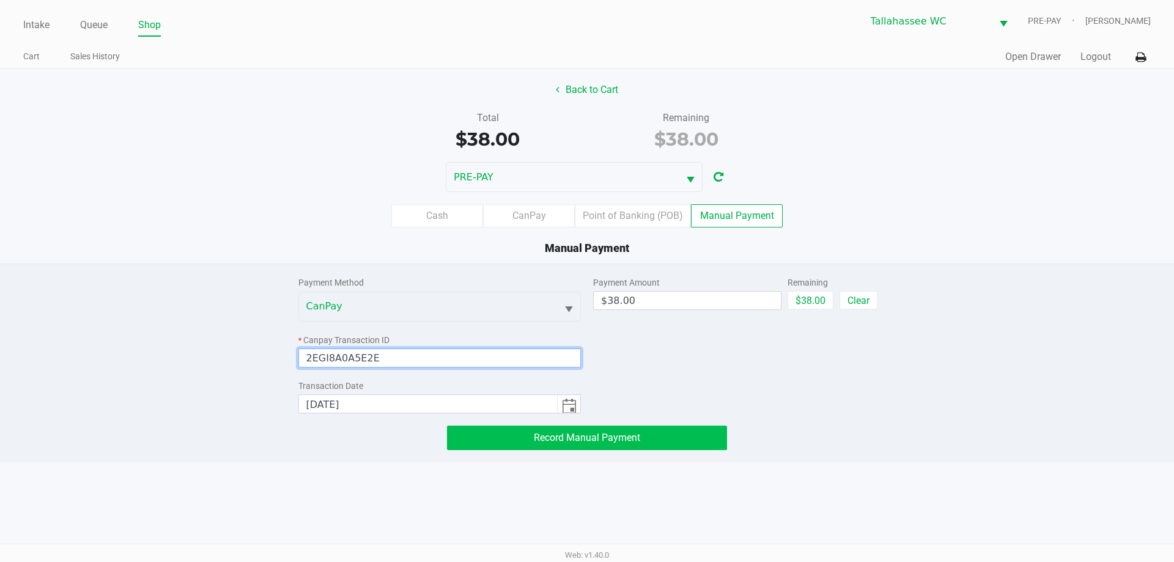
type input "2EGI8A0A5E2E"
click at [684, 443] on button "Record Manual Payment" at bounding box center [587, 438] width 280 height 24
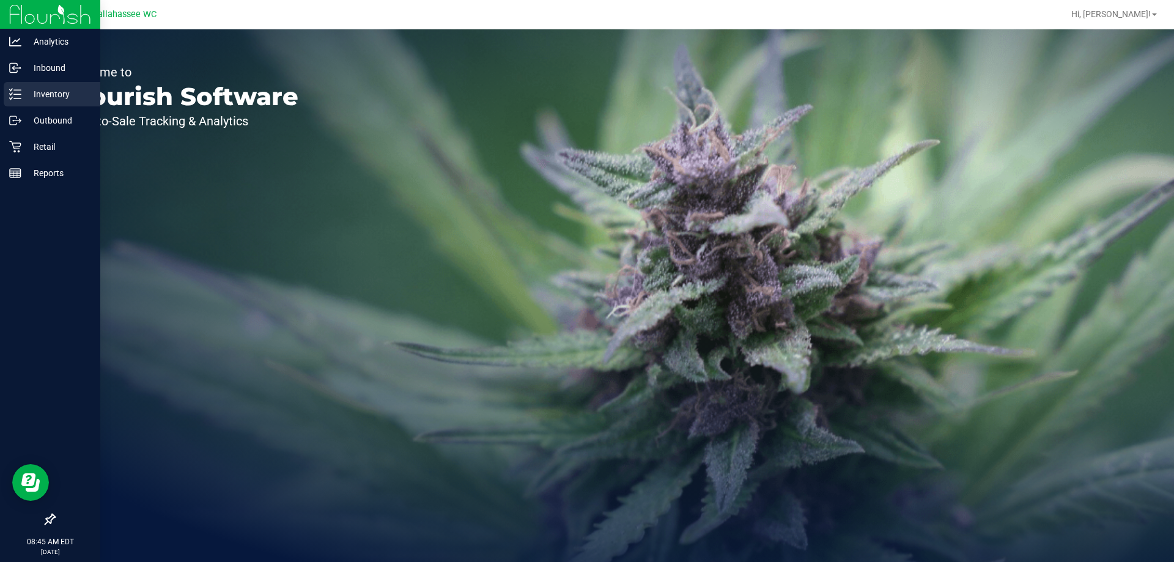
click at [18, 94] on icon at bounding box center [15, 94] width 12 height 12
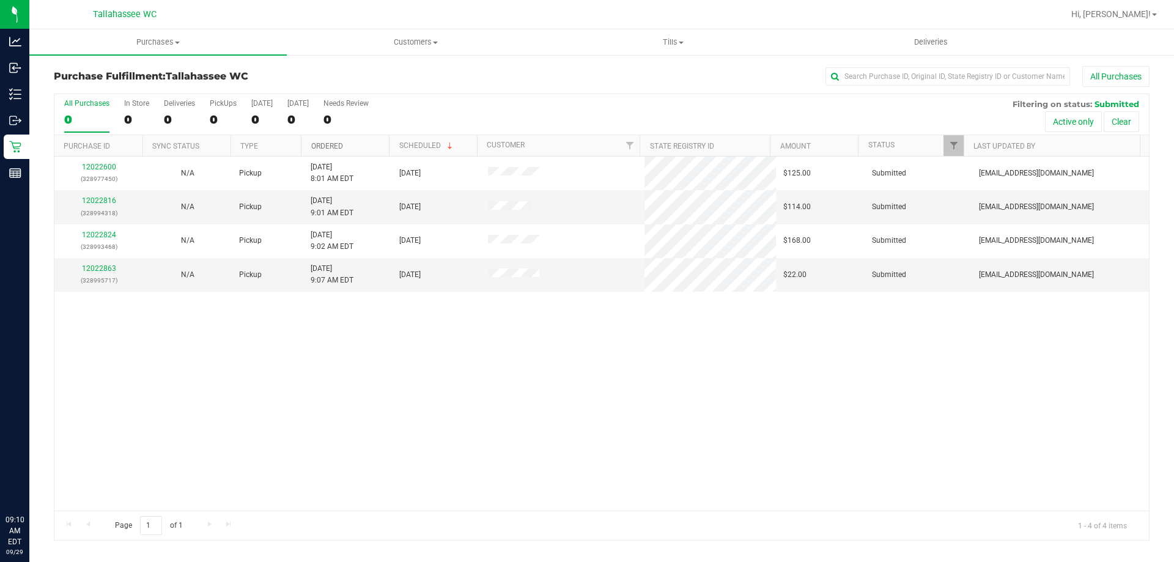
click at [326, 146] on link "Ordered" at bounding box center [327, 146] width 32 height 9
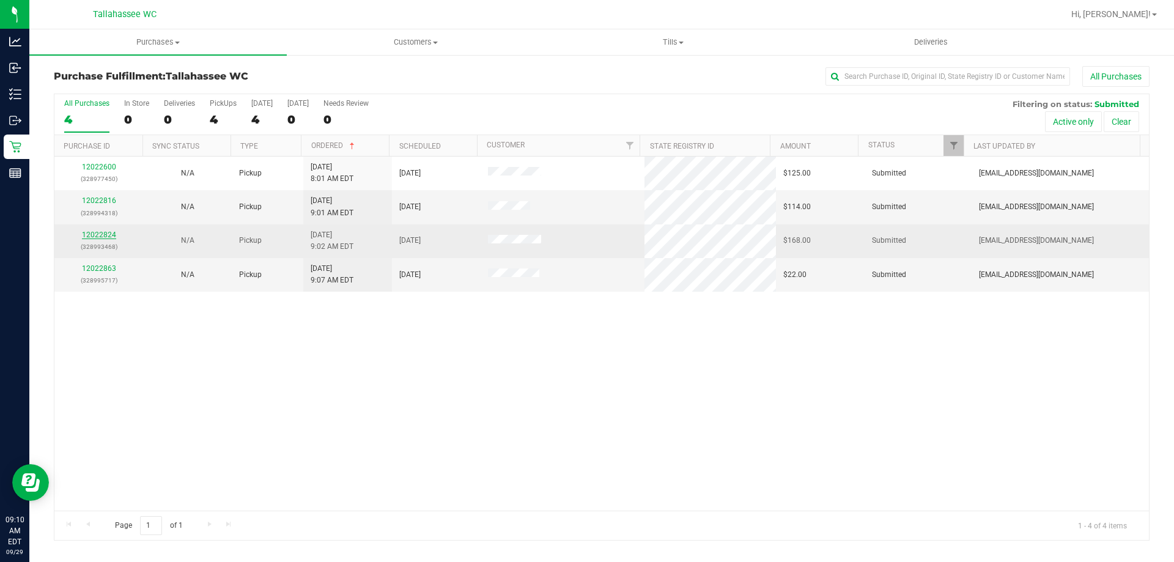
click at [93, 232] on link "12022824" at bounding box center [99, 234] width 34 height 9
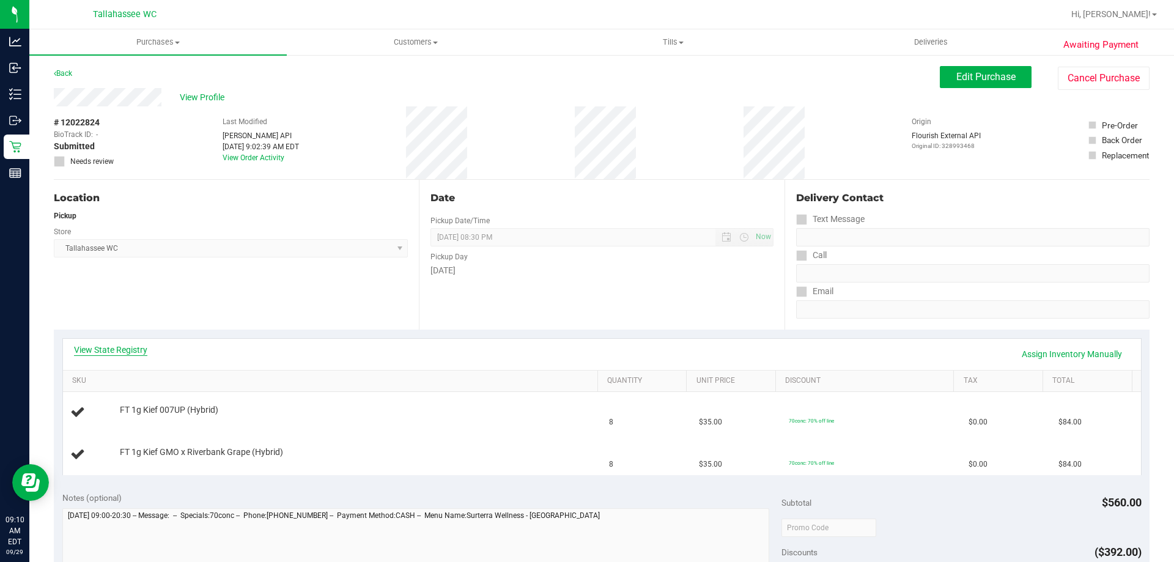
click at [123, 348] on link "View State Registry" at bounding box center [110, 350] width 73 height 12
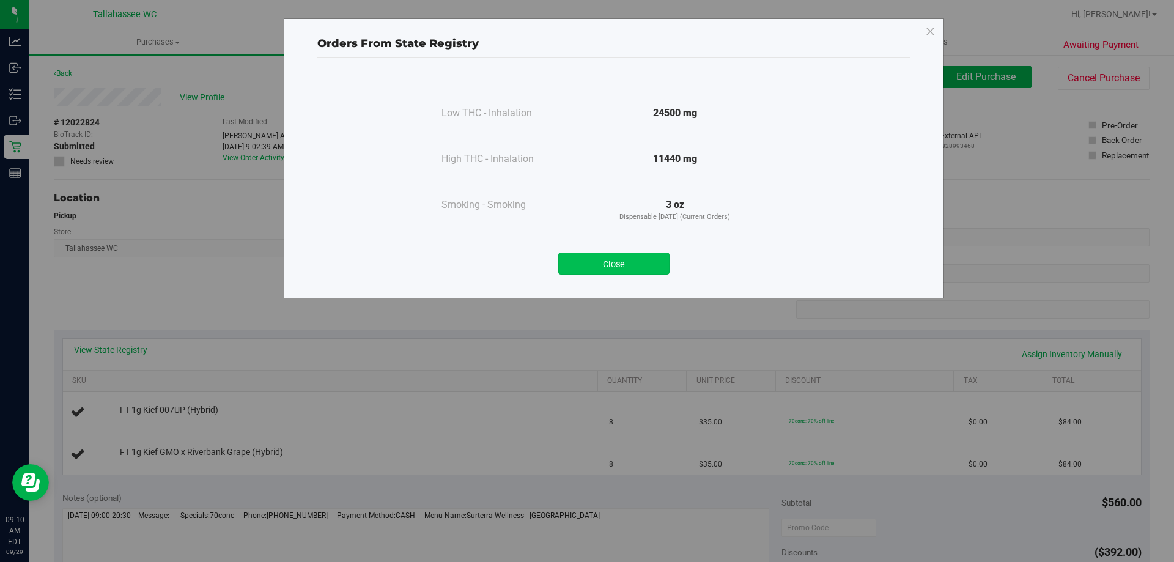
click at [619, 272] on button "Close" at bounding box center [613, 264] width 111 height 22
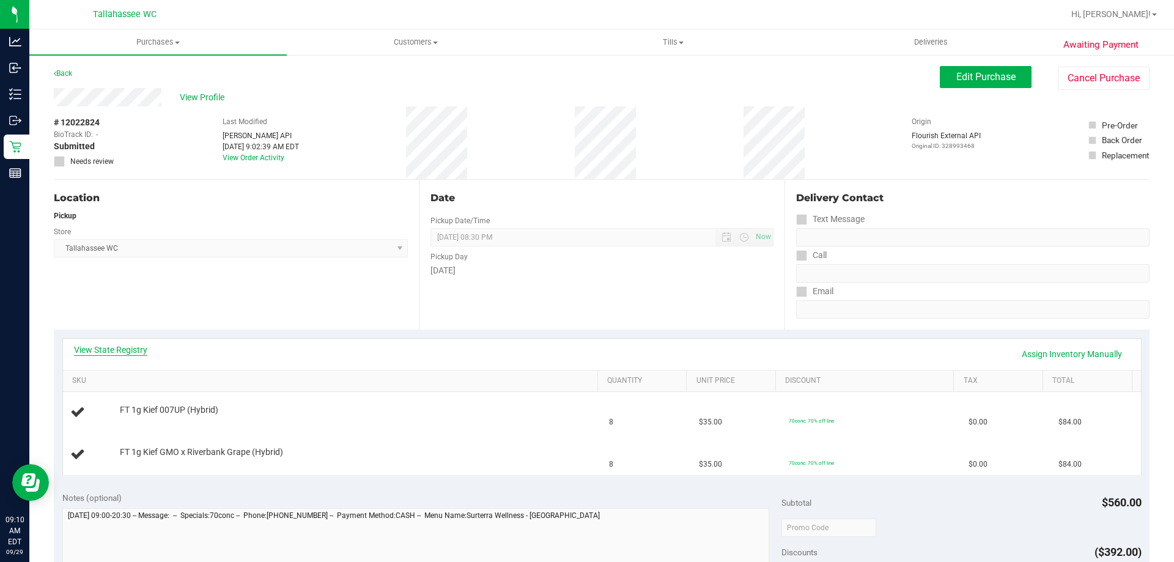
click at [114, 345] on div "View State Registry Assign Inventory Manually" at bounding box center [602, 354] width 1078 height 31
click at [114, 345] on link "View State Registry" at bounding box center [110, 350] width 73 height 12
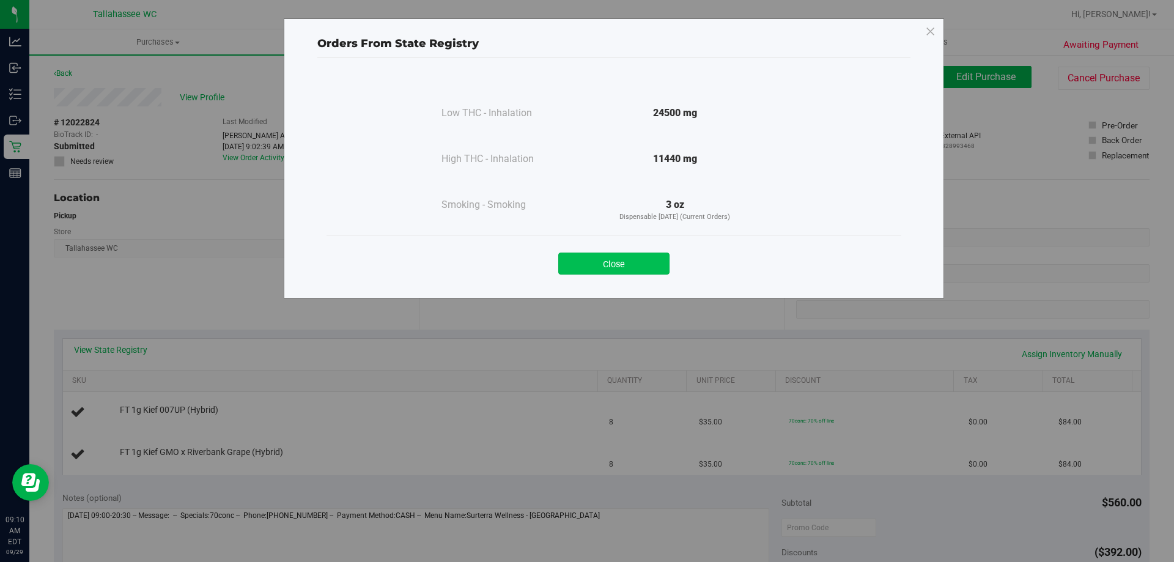
click at [660, 267] on button "Close" at bounding box center [613, 264] width 111 height 22
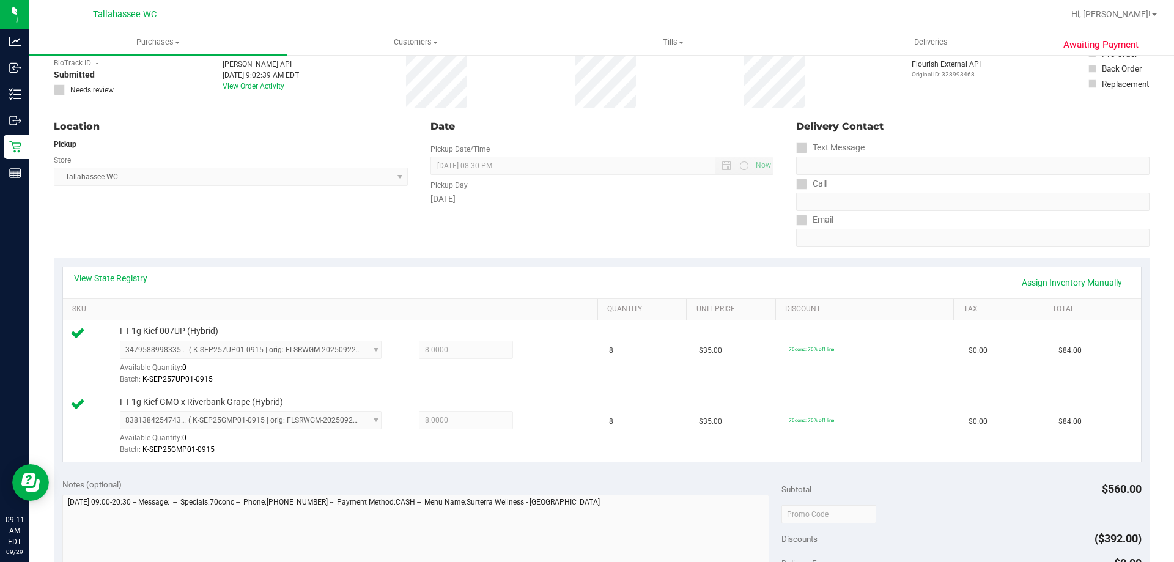
scroll to position [245, 0]
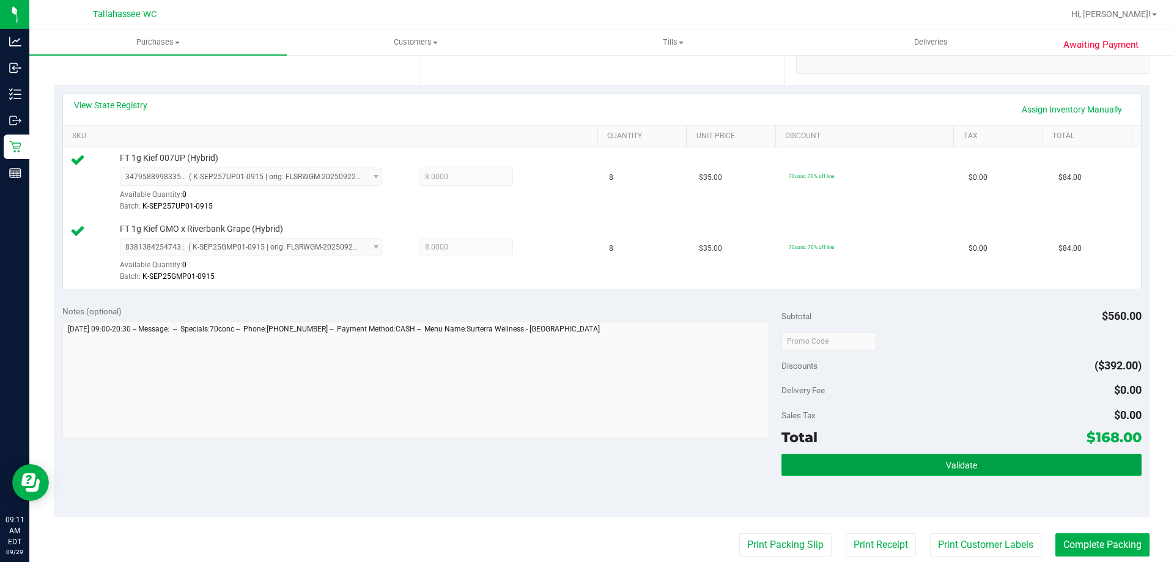
click at [871, 459] on button "Validate" at bounding box center [961, 465] width 360 height 22
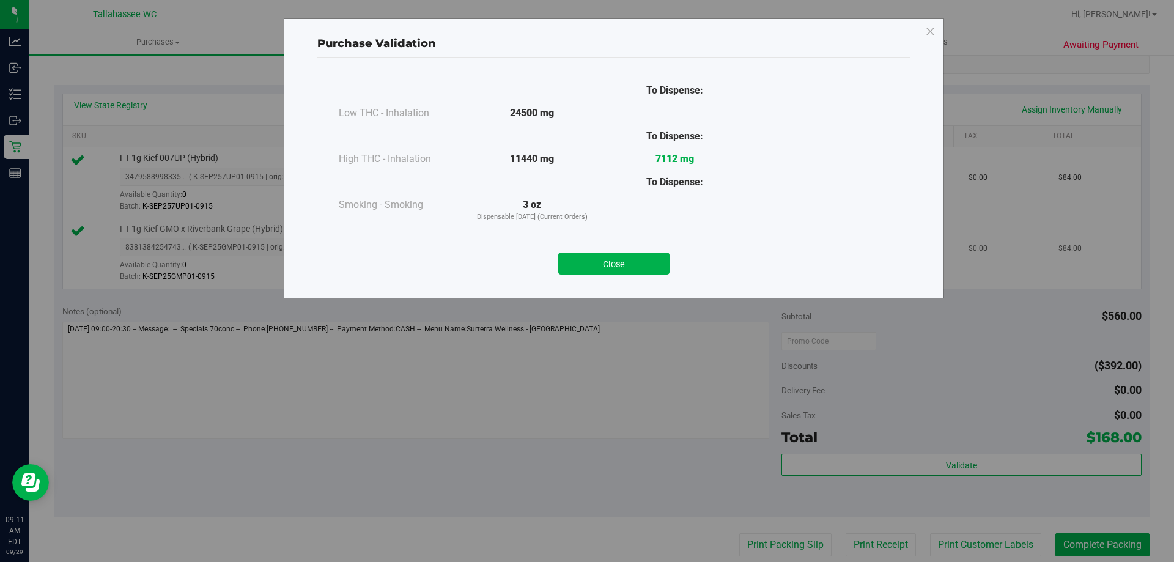
click at [605, 265] on button "Close" at bounding box center [613, 264] width 111 height 22
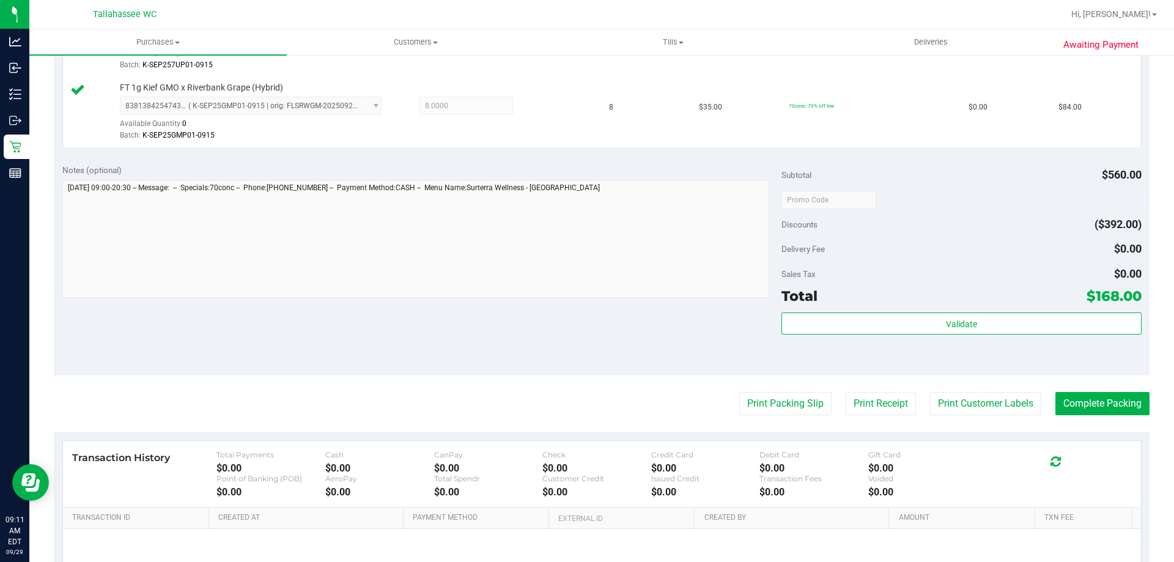
scroll to position [428, 0]
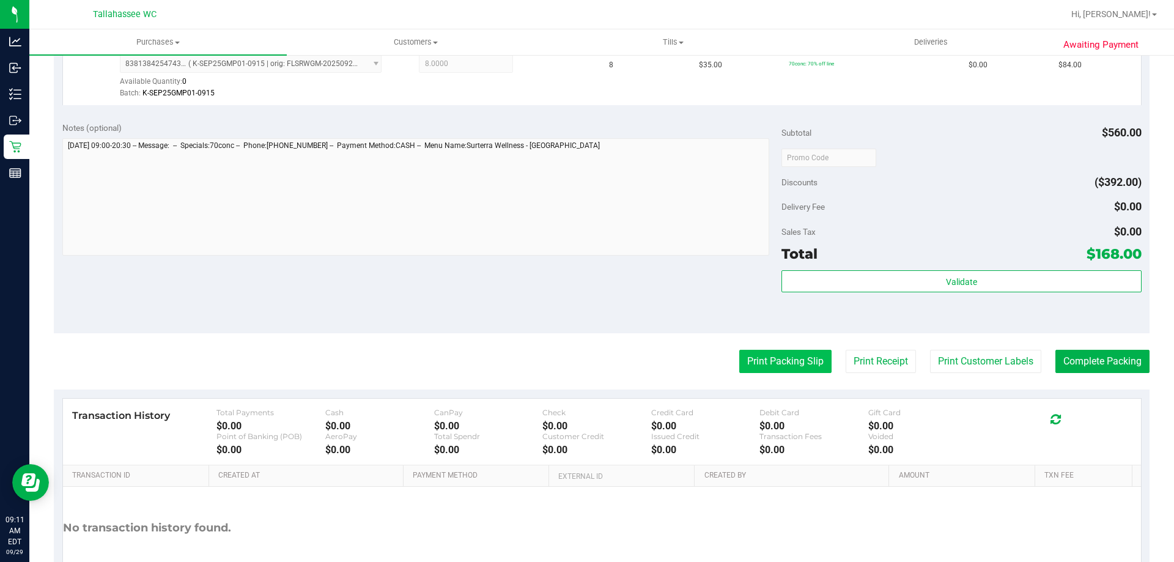
click at [810, 353] on button "Print Packing Slip" at bounding box center [785, 361] width 92 height 23
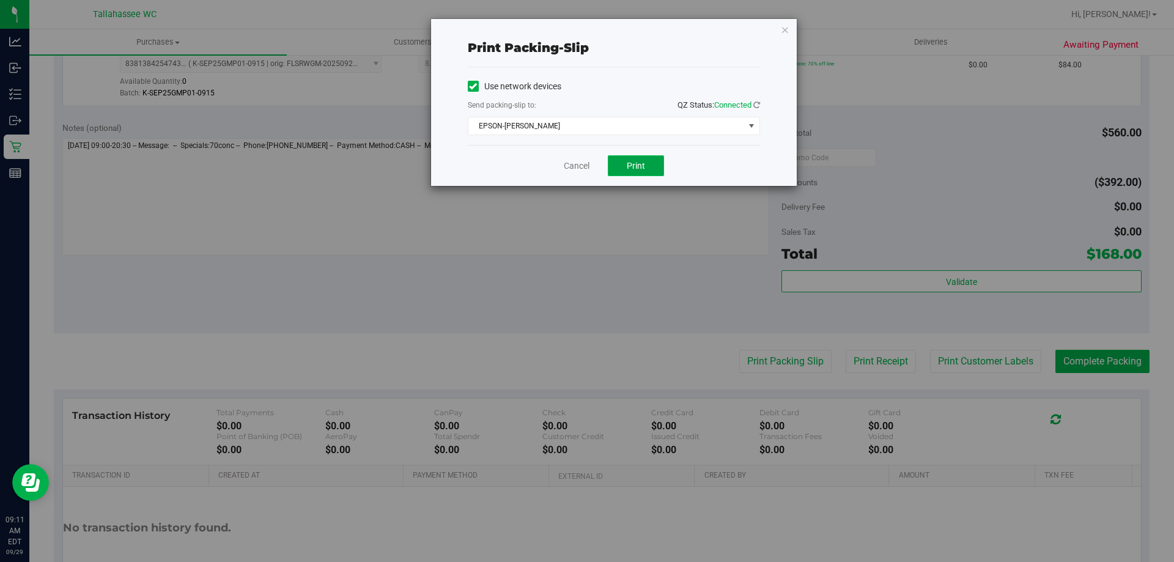
click at [630, 164] on span "Print" at bounding box center [636, 166] width 18 height 10
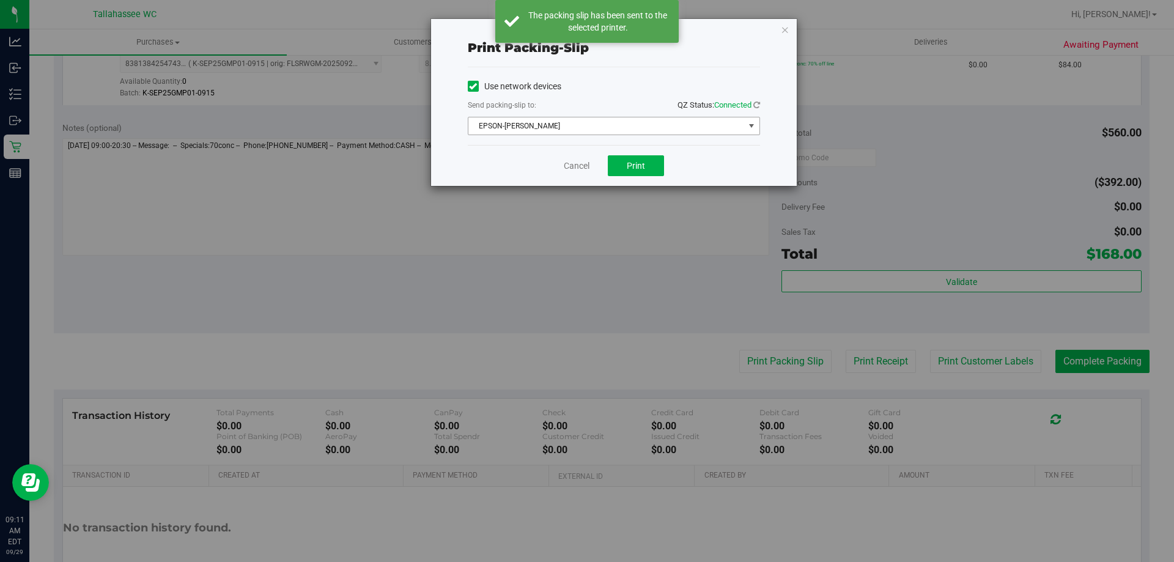
click at [589, 134] on span "EPSON-AKON" at bounding box center [606, 125] width 276 height 17
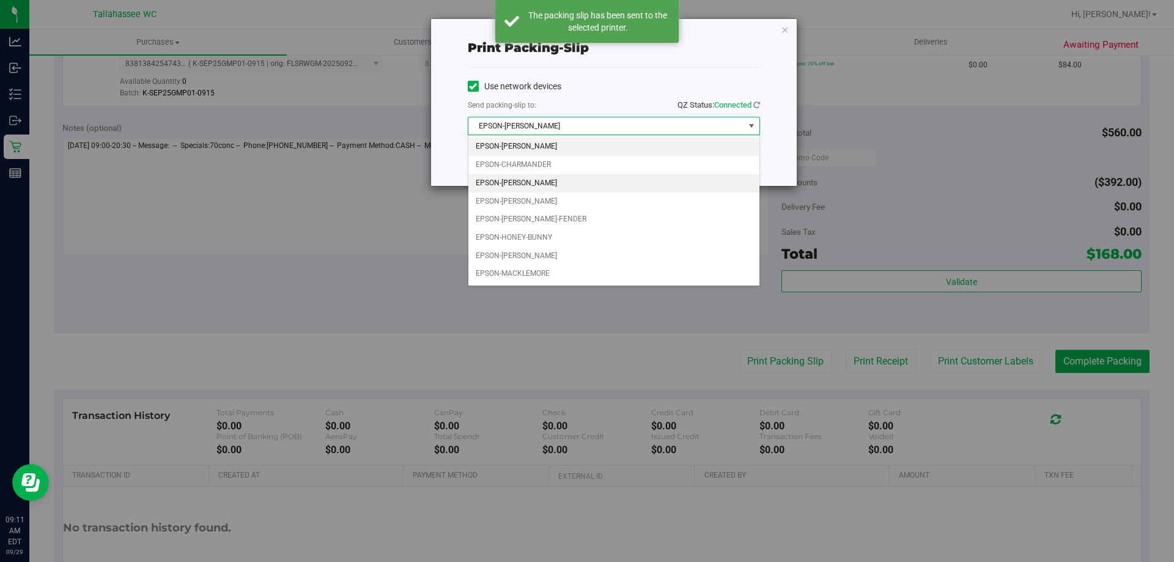
click at [493, 185] on li "EPSON-CHER" at bounding box center [613, 183] width 291 height 18
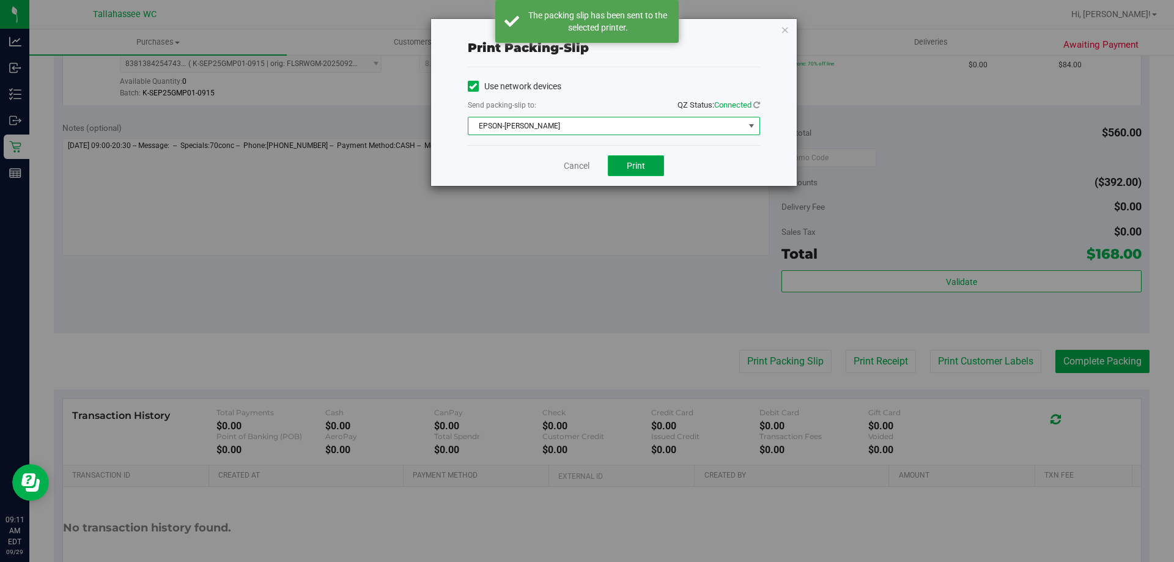
click at [644, 167] on span "Print" at bounding box center [636, 166] width 18 height 10
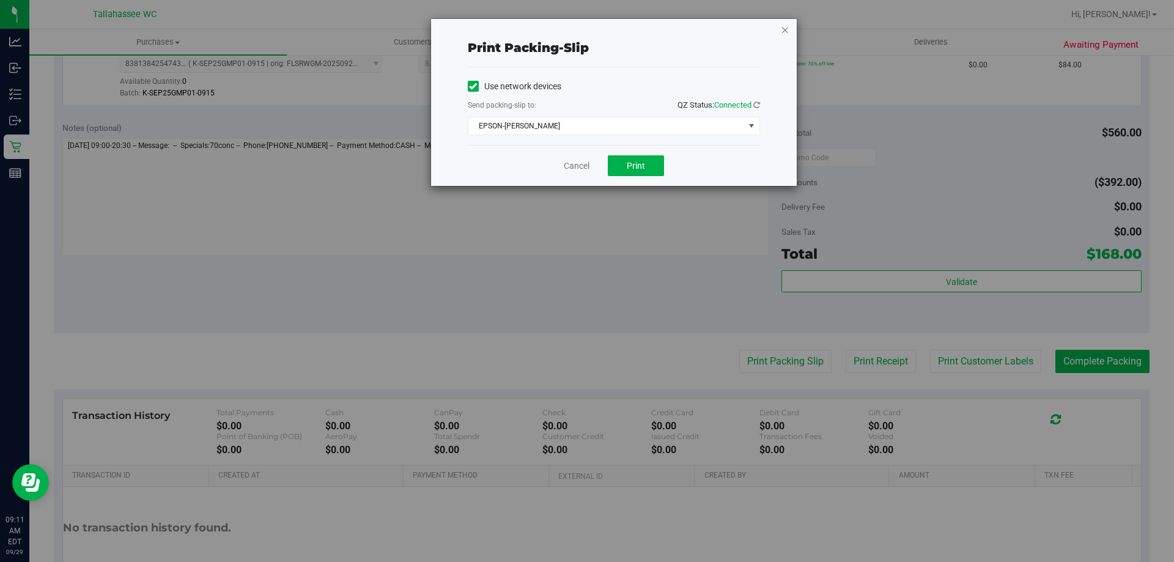
click at [783, 26] on icon "button" at bounding box center [785, 29] width 9 height 15
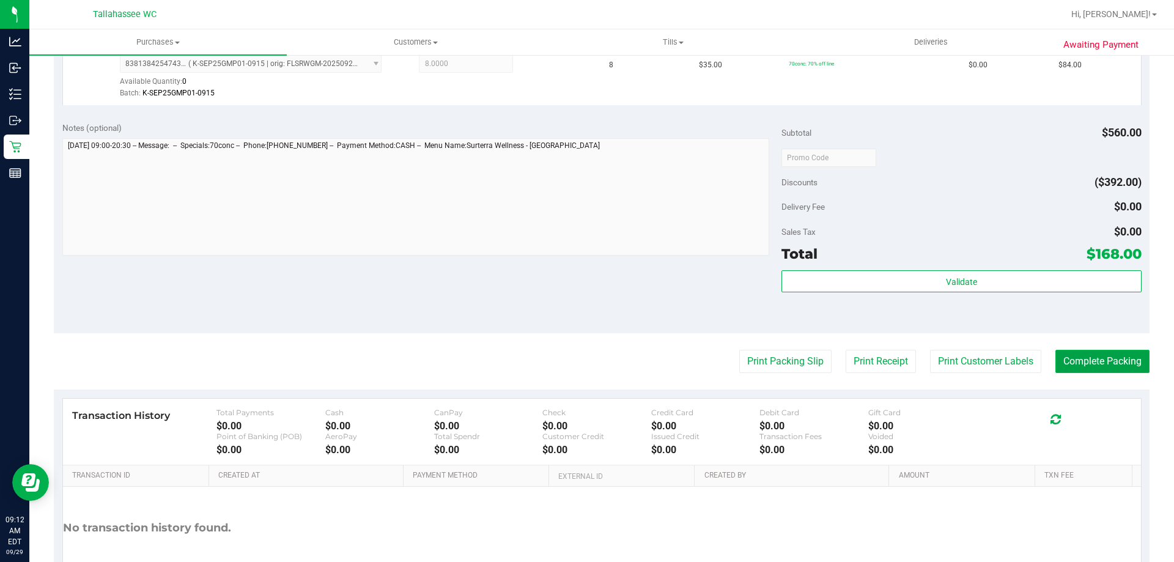
click at [1118, 360] on button "Complete Packing" at bounding box center [1102, 361] width 94 height 23
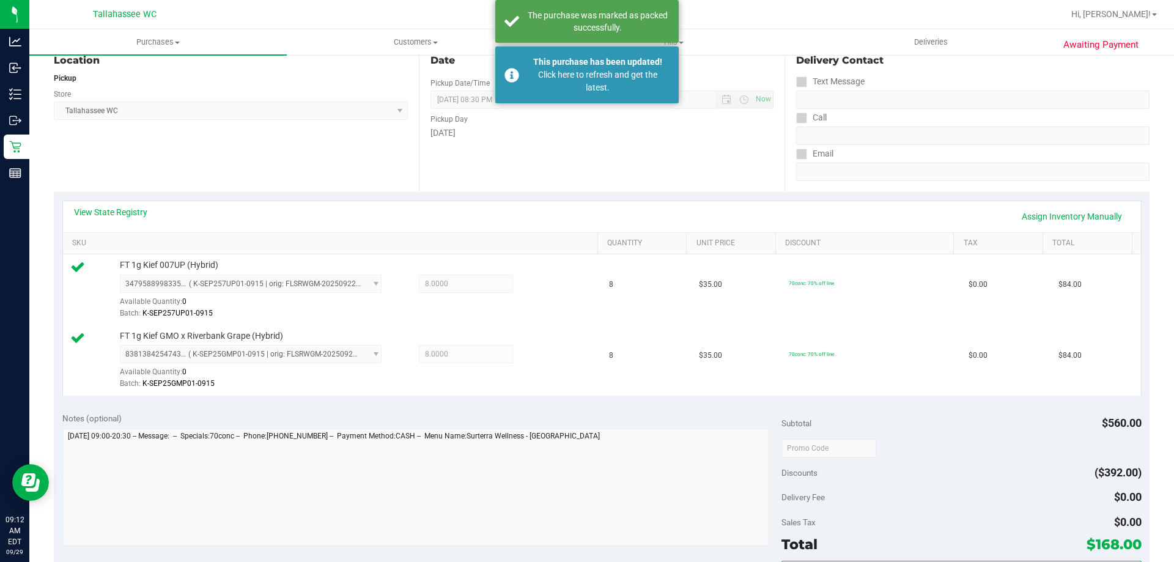
scroll to position [122, 0]
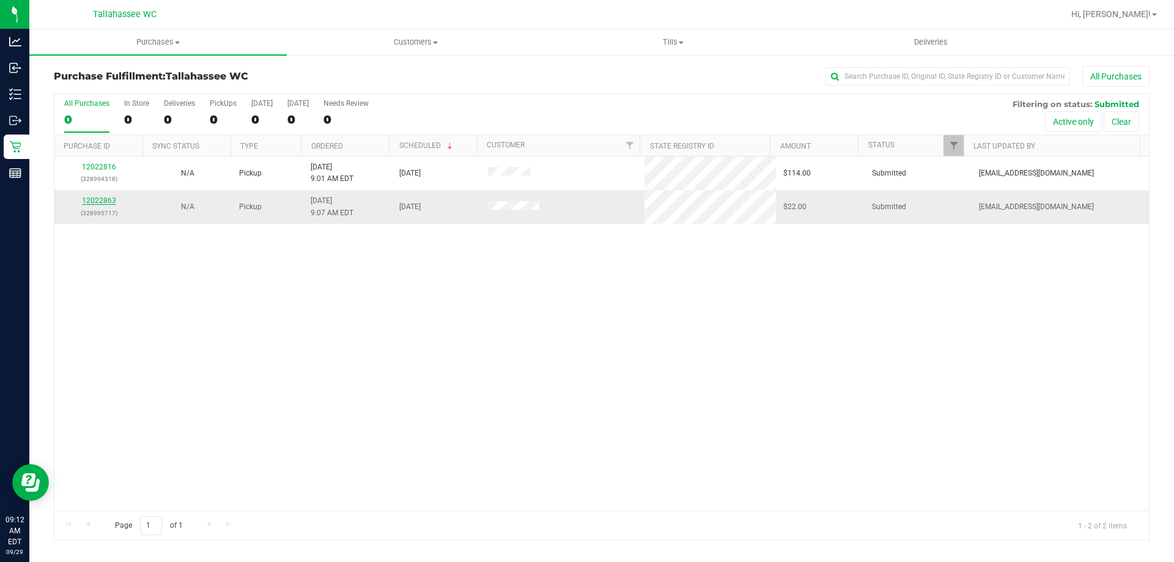
click at [91, 202] on link "12022863" at bounding box center [99, 200] width 34 height 9
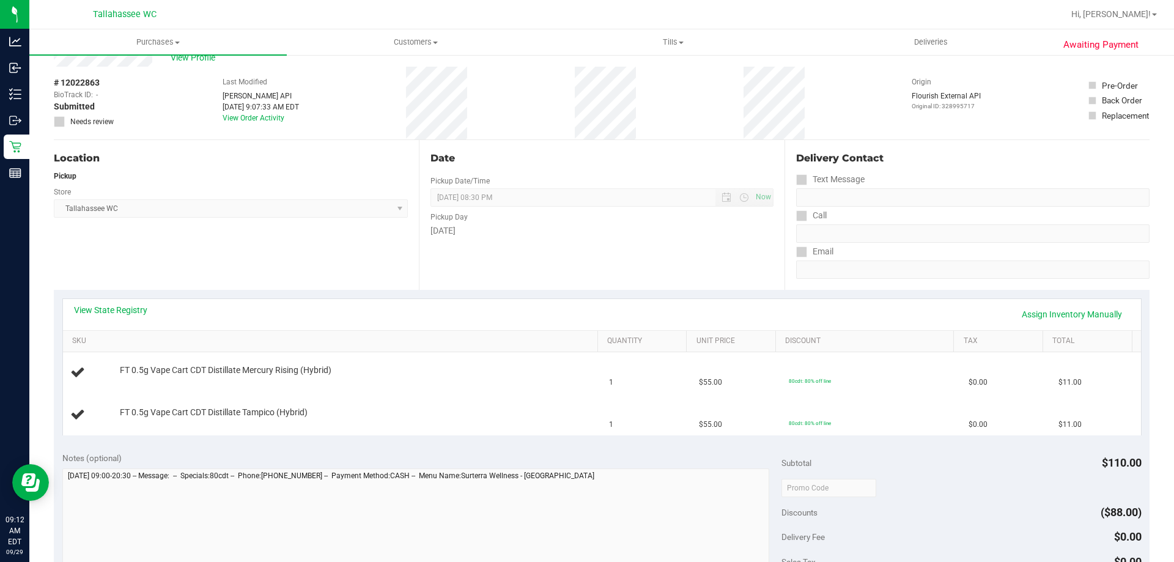
scroll to position [61, 0]
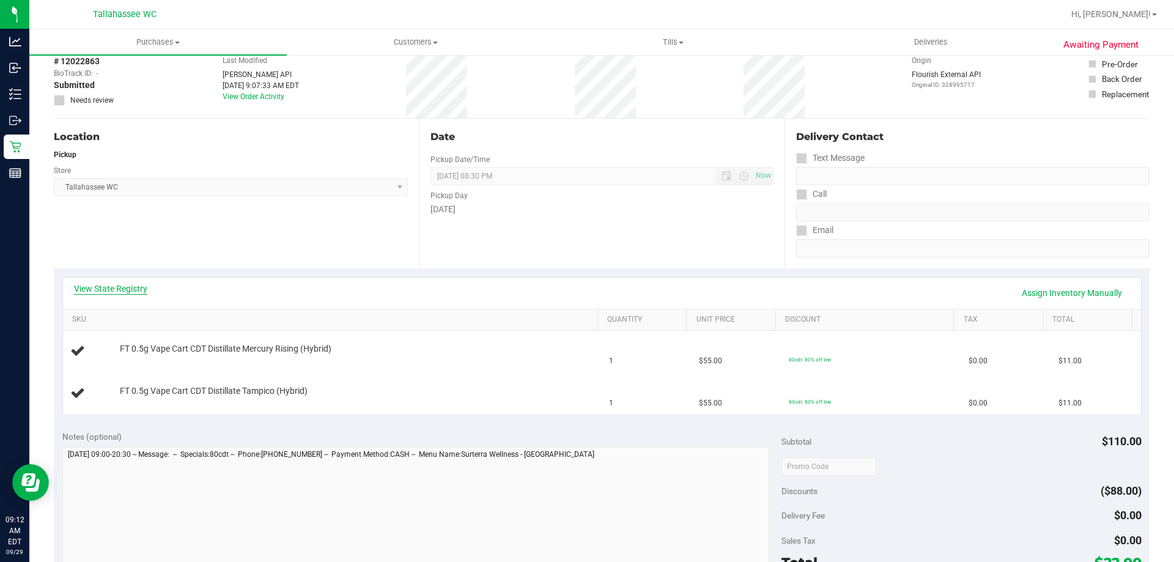
click at [139, 286] on link "View State Registry" at bounding box center [110, 288] width 73 height 12
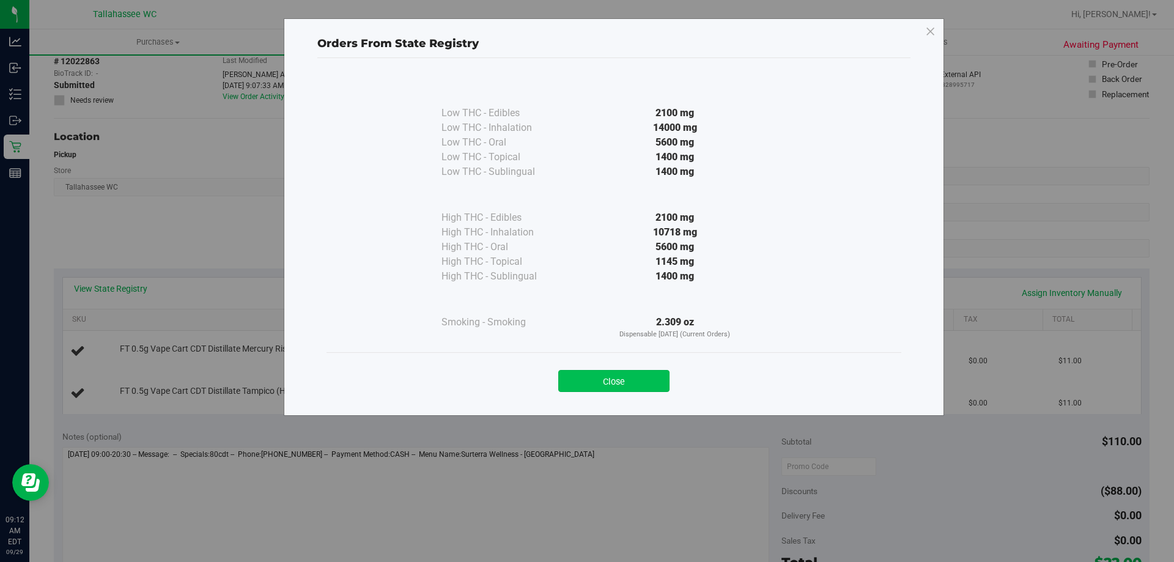
click at [665, 379] on button "Close" at bounding box center [613, 381] width 111 height 22
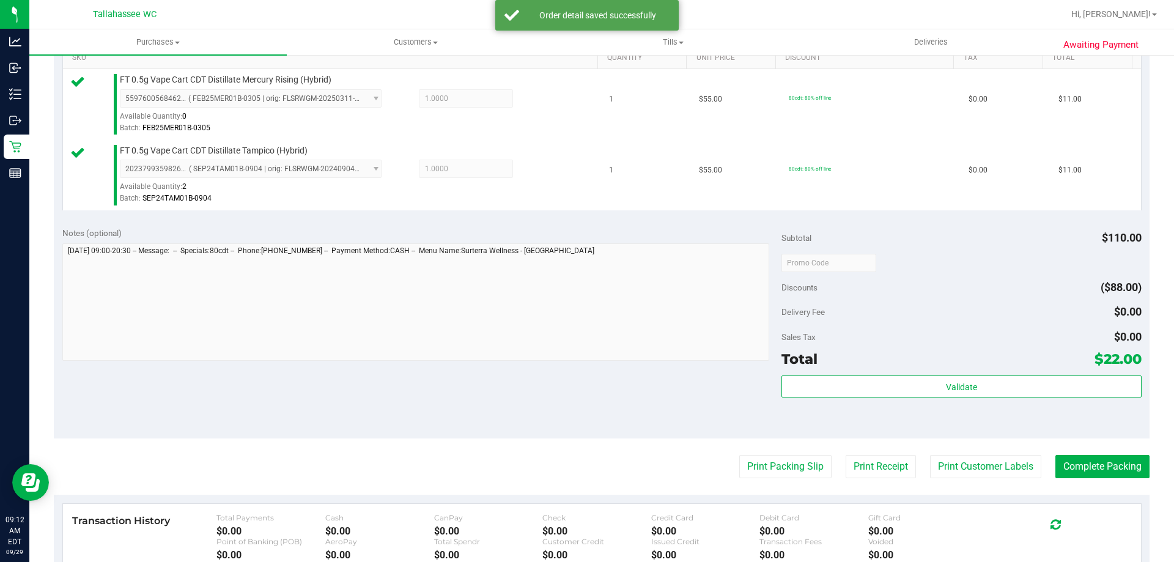
scroll to position [367, 0]
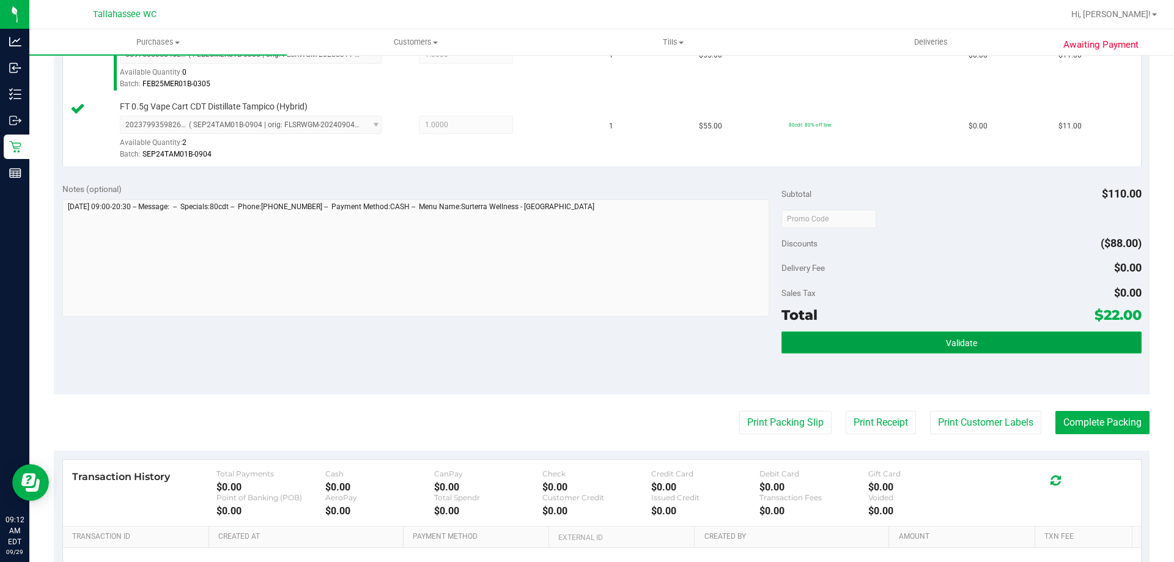
click at [1007, 350] on button "Validate" at bounding box center [961, 342] width 360 height 22
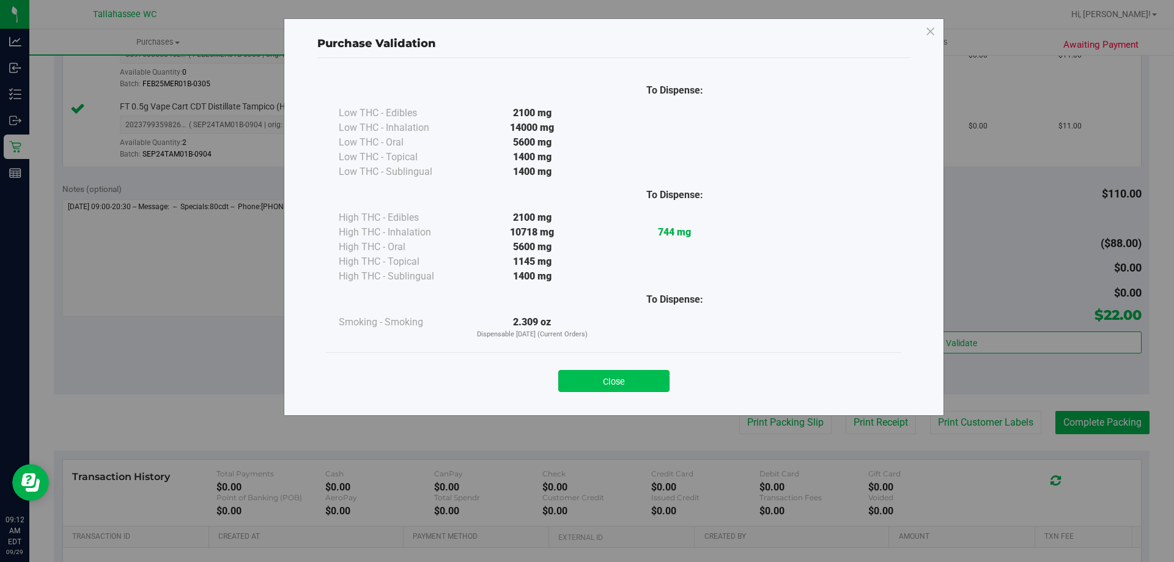
click at [632, 376] on button "Close" at bounding box center [613, 381] width 111 height 22
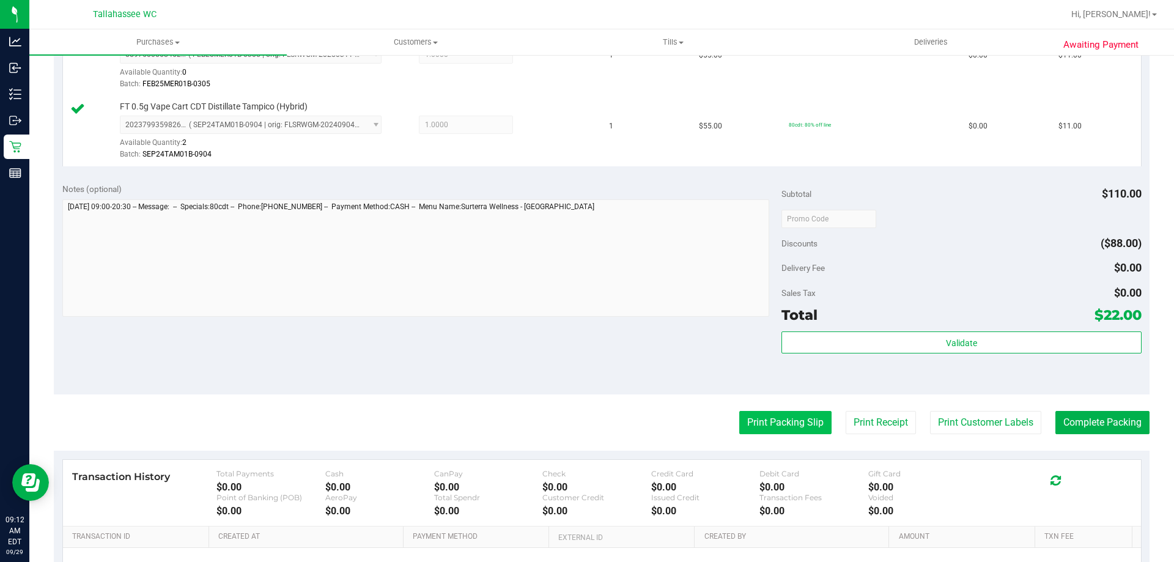
click at [789, 420] on button "Print Packing Slip" at bounding box center [785, 422] width 92 height 23
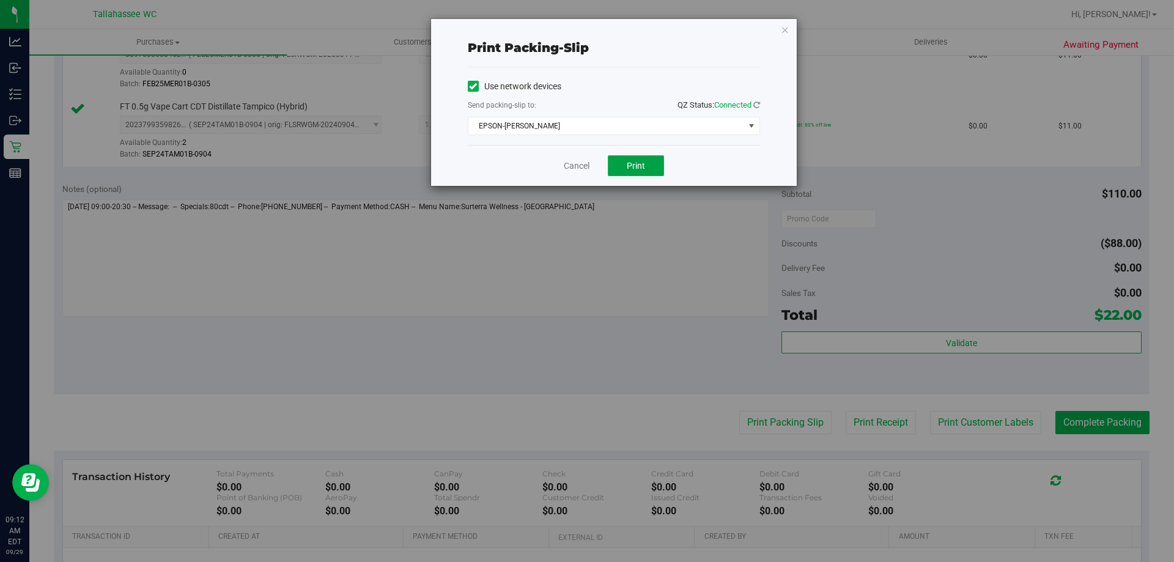
click at [636, 163] on span "Print" at bounding box center [636, 166] width 18 height 10
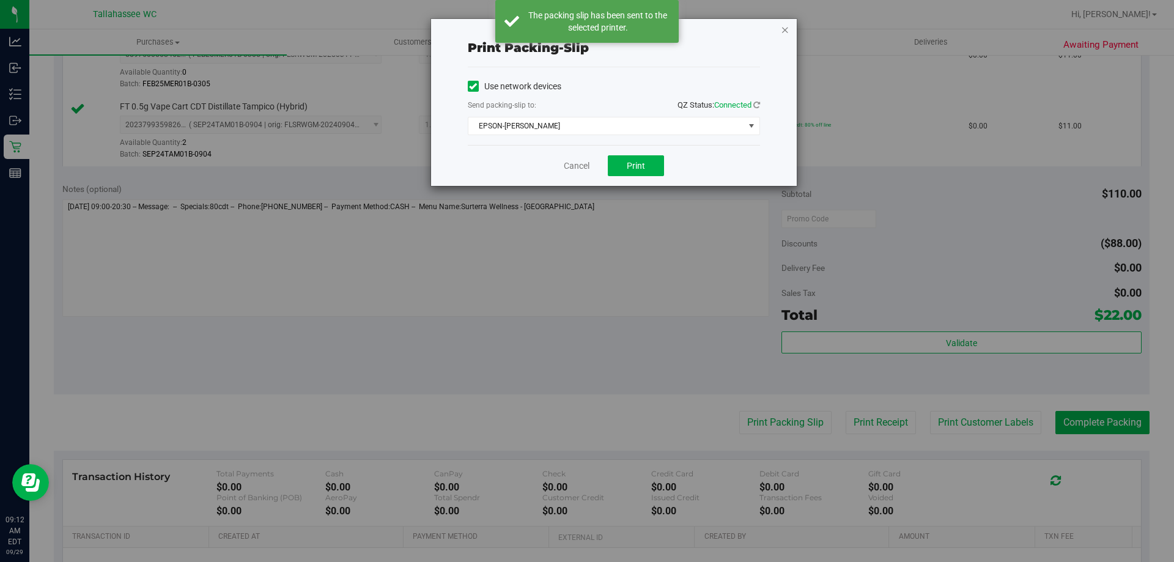
click at [781, 29] on icon "button" at bounding box center [785, 29] width 9 height 15
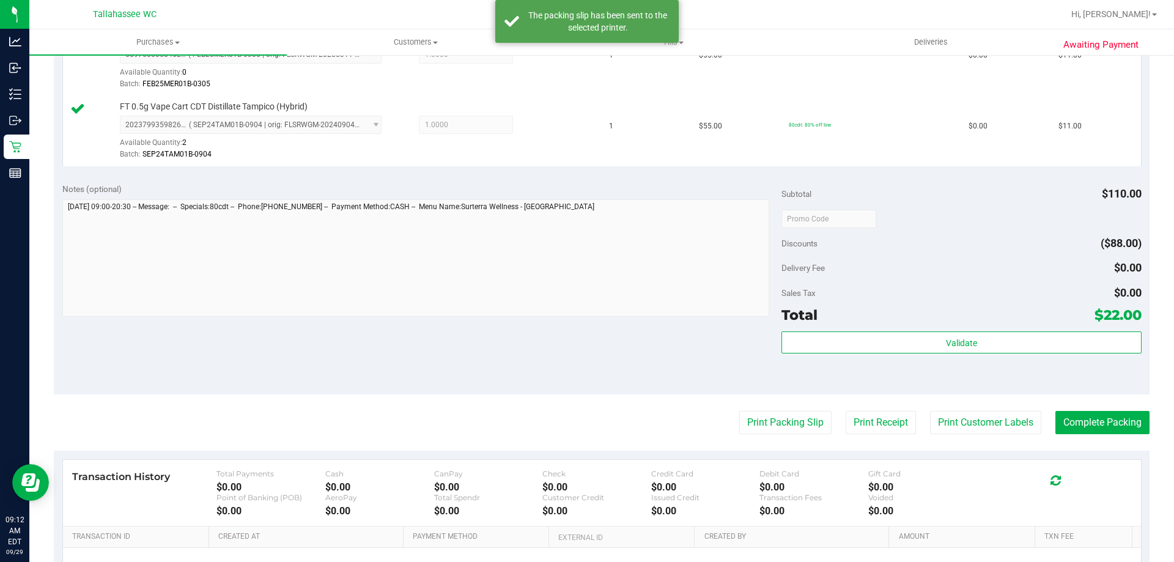
click at [1092, 404] on purchase-details "Back Edit Purchase Cancel Purchase View Profile # 12022863 BioTrack ID: - Submi…" at bounding box center [602, 189] width 1096 height 980
click at [1096, 419] on button "Complete Packing" at bounding box center [1102, 422] width 94 height 23
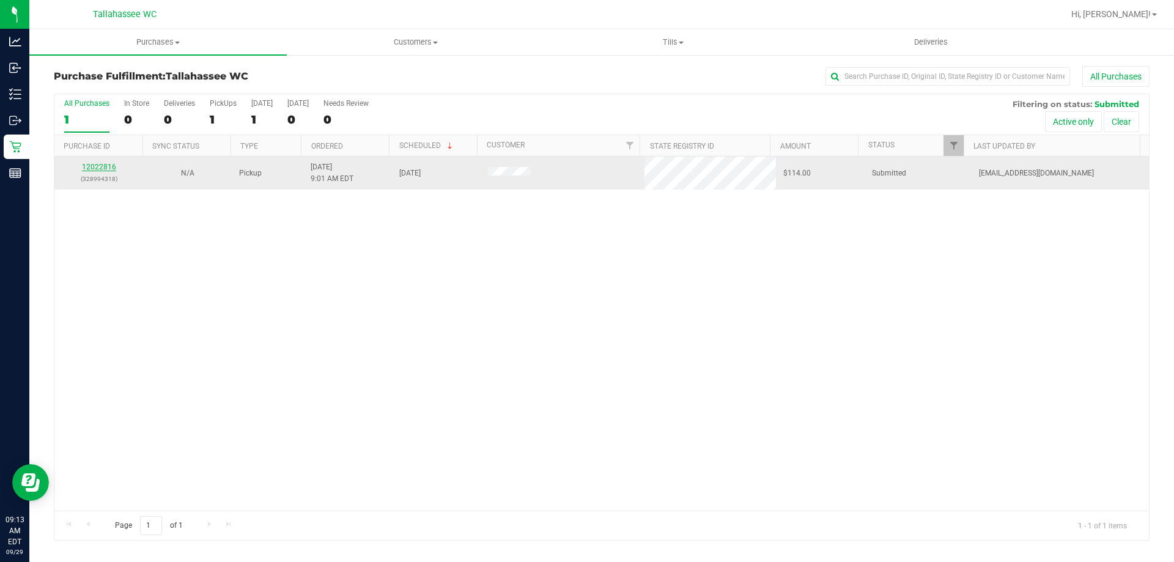
click at [94, 168] on link "12022816" at bounding box center [99, 167] width 34 height 9
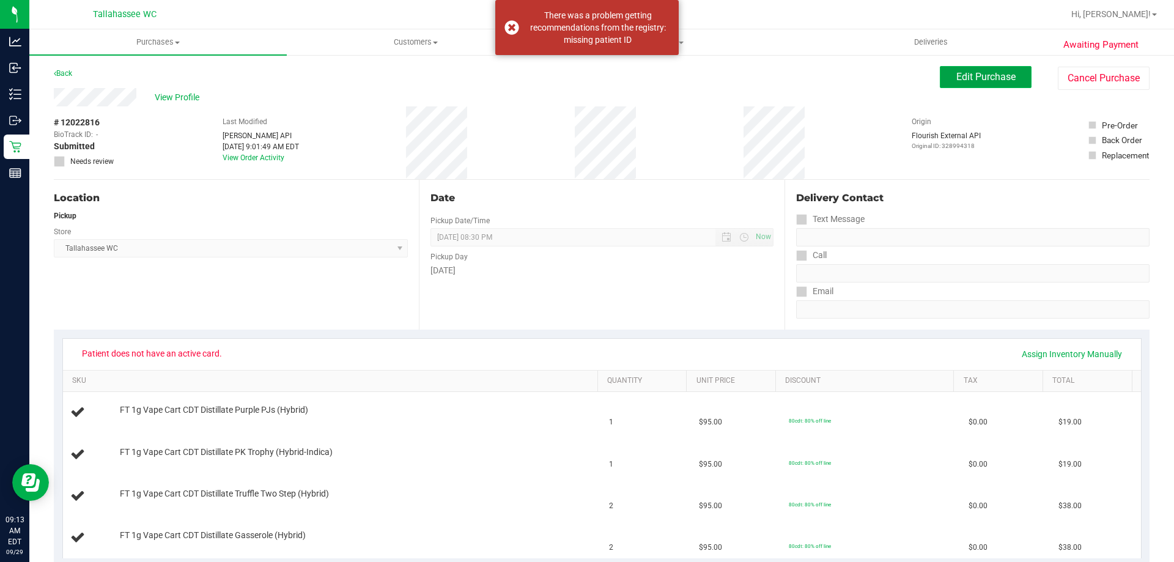
click at [959, 86] on button "Edit Purchase" at bounding box center [986, 77] width 92 height 22
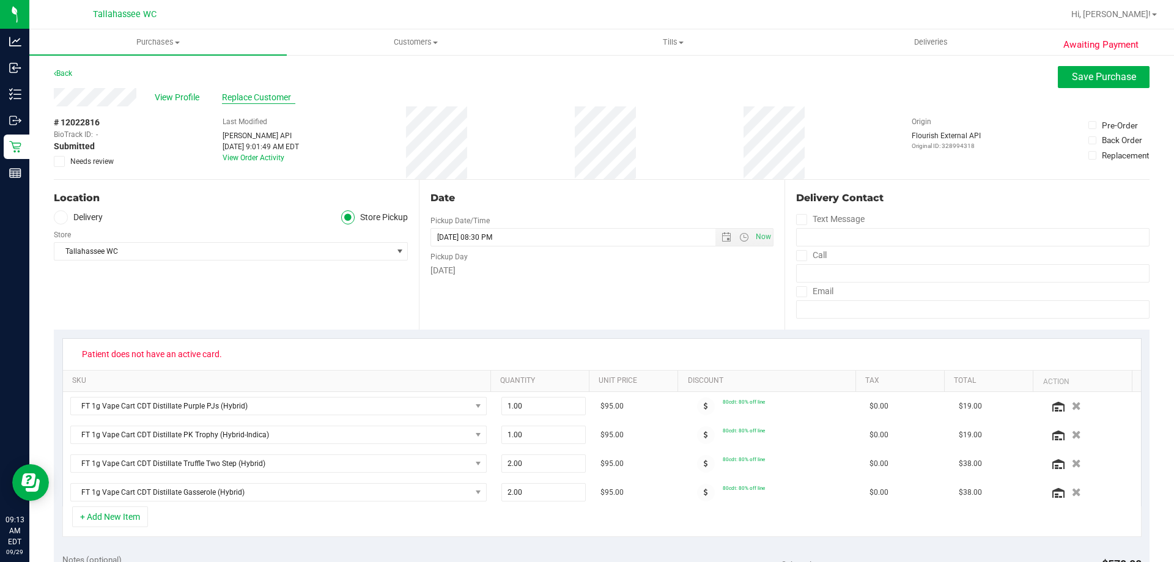
click at [260, 97] on span "Replace Customer" at bounding box center [258, 97] width 73 height 13
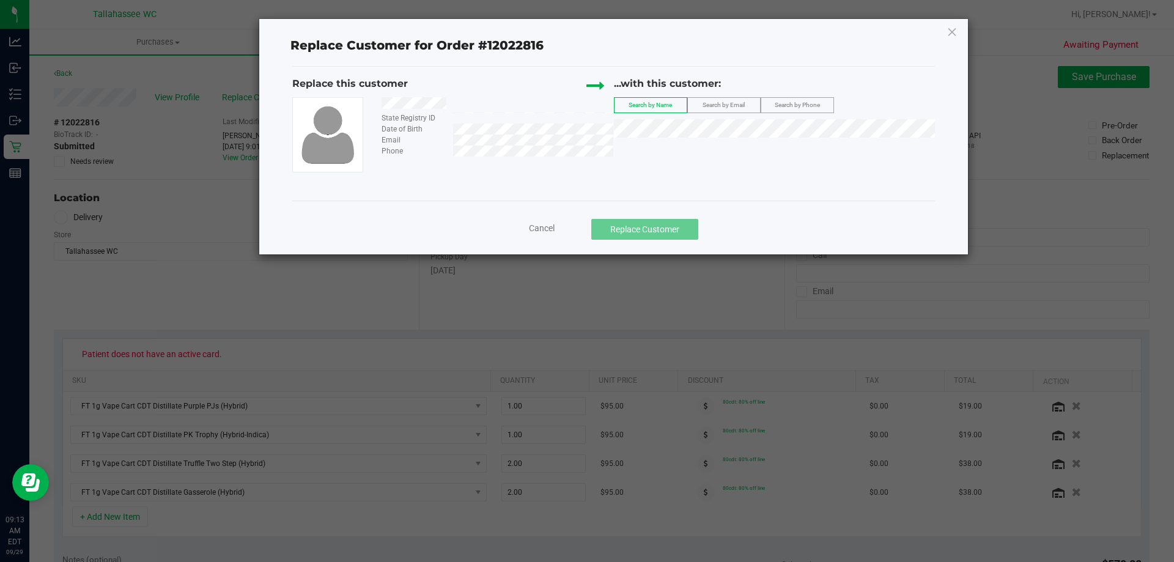
click at [724, 98] on label "Search by Email" at bounding box center [724, 105] width 72 height 15
click at [730, 146] on span "(resa_t81@yahoo.com)" at bounding box center [762, 151] width 142 height 10
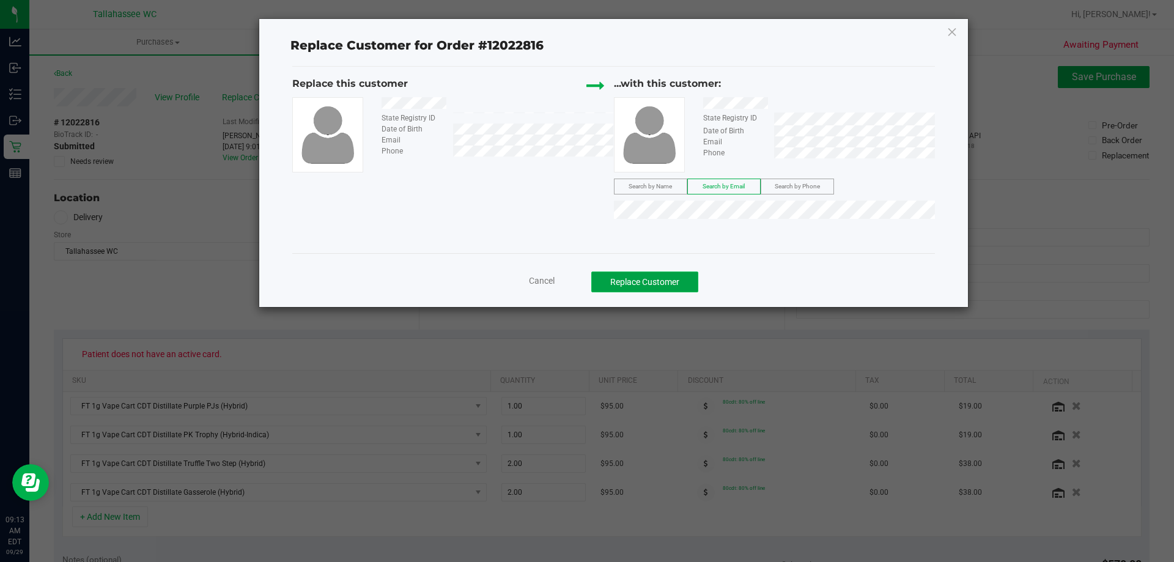
click at [679, 286] on button "Replace Customer" at bounding box center [644, 281] width 107 height 21
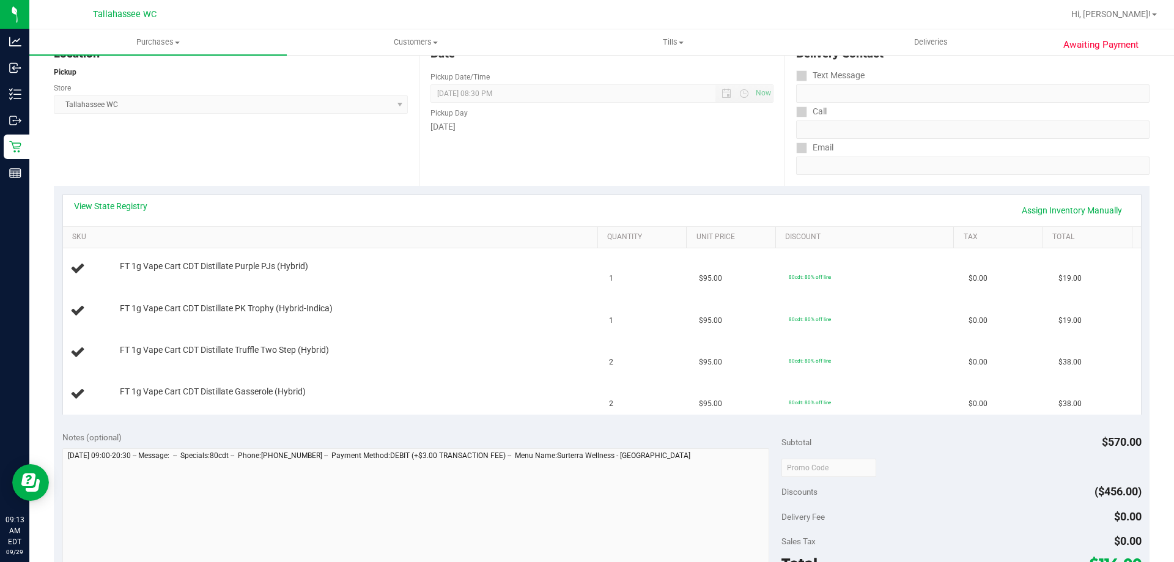
scroll to position [183, 0]
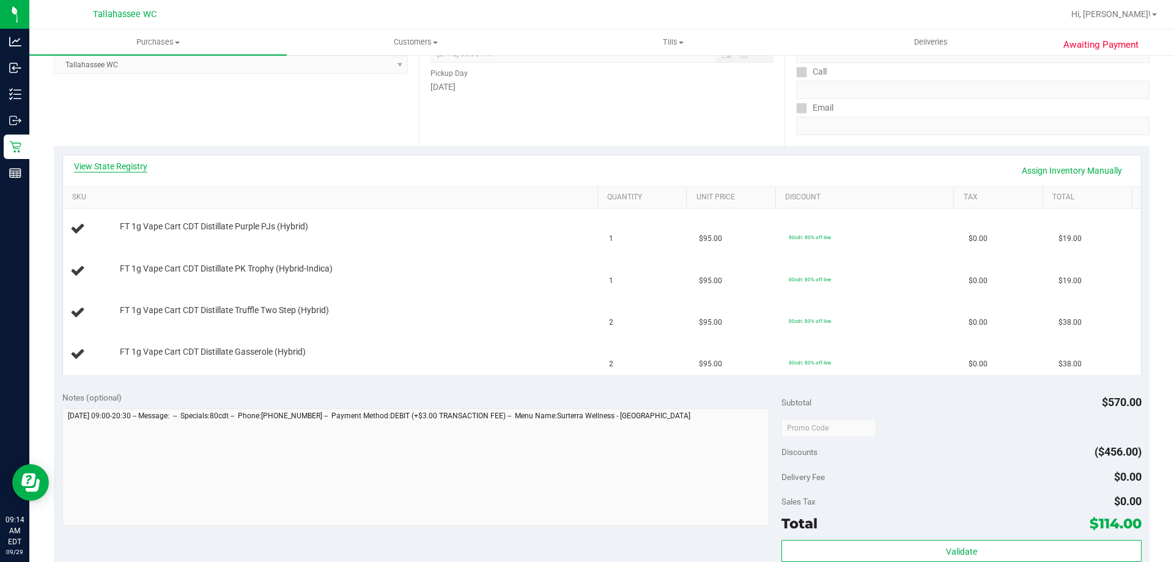
click at [114, 167] on link "View State Registry" at bounding box center [110, 166] width 73 height 12
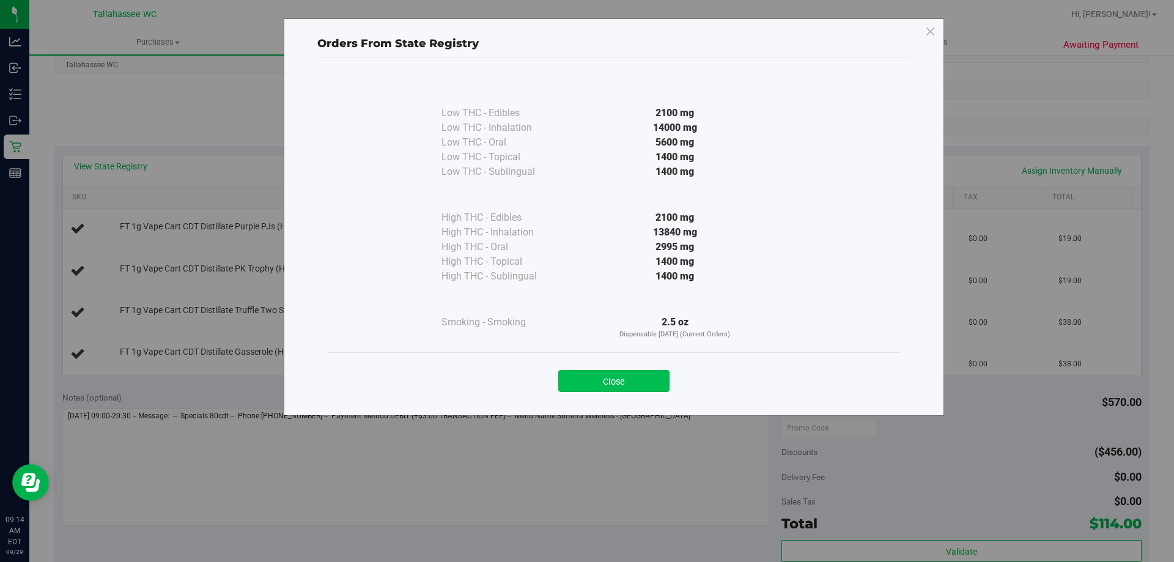
click at [641, 385] on button "Close" at bounding box center [613, 381] width 111 height 22
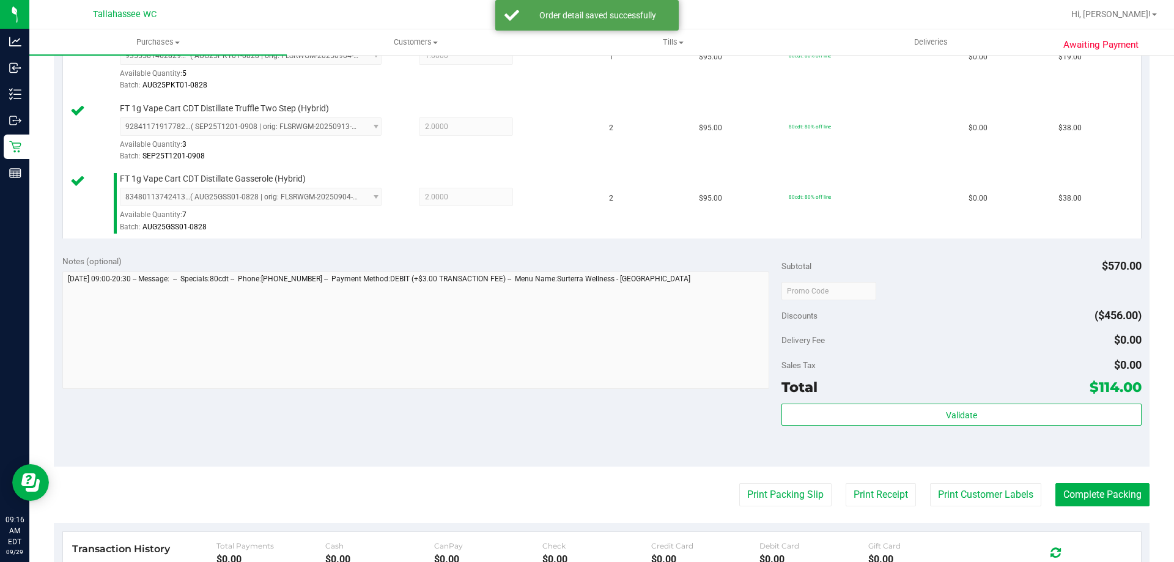
scroll to position [489, 0]
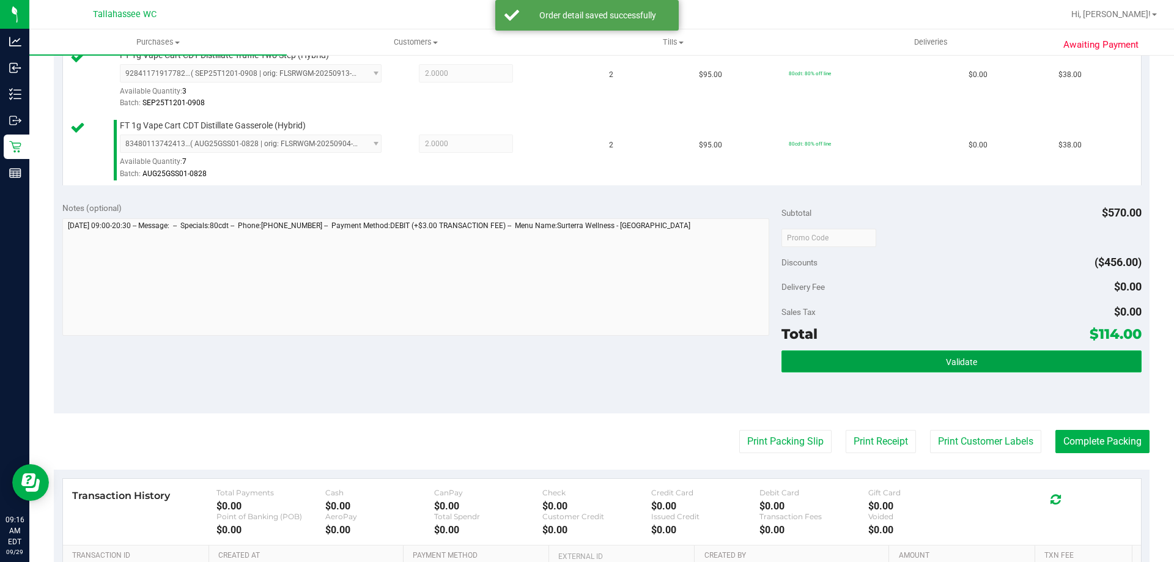
drag, startPoint x: 893, startPoint y: 358, endPoint x: 890, endPoint y: 364, distance: 7.2
click at [893, 358] on button "Validate" at bounding box center [961, 361] width 360 height 22
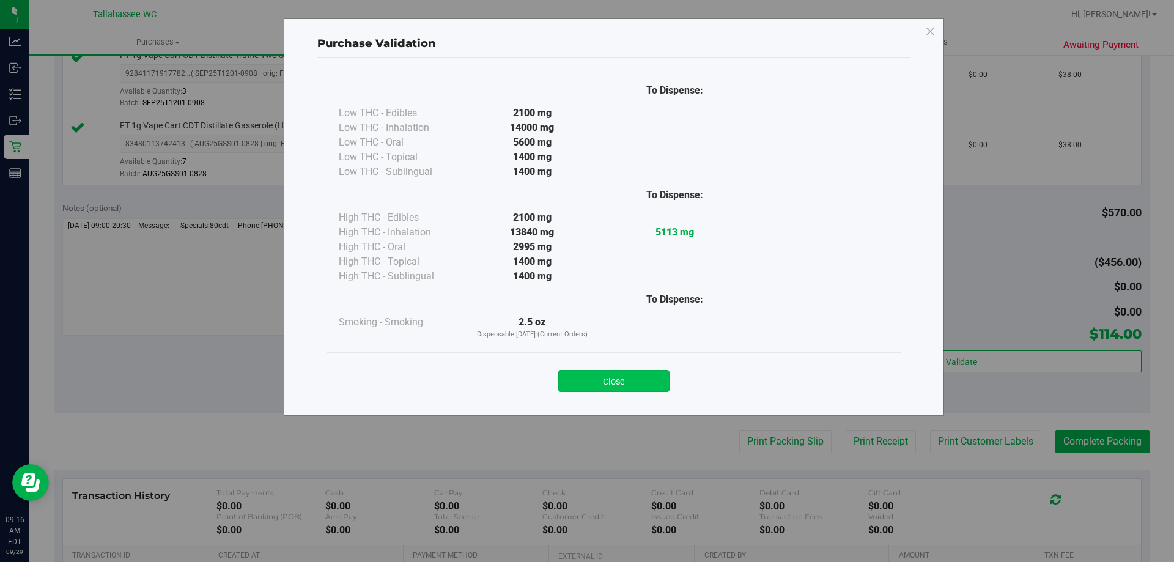
click at [644, 378] on button "Close" at bounding box center [613, 381] width 111 height 22
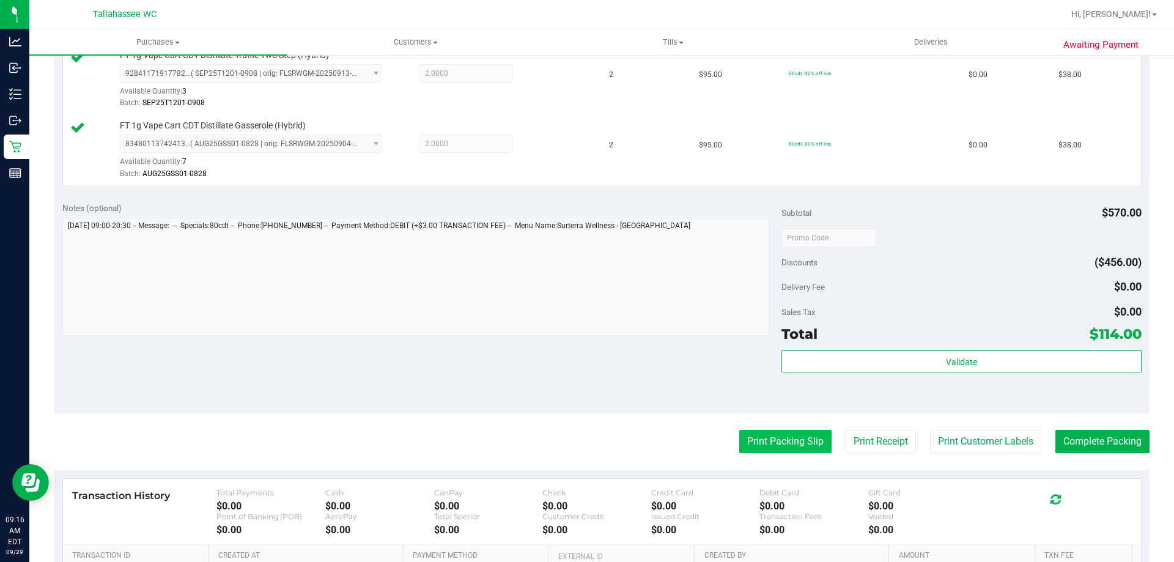
click at [749, 443] on button "Print Packing Slip" at bounding box center [785, 441] width 92 height 23
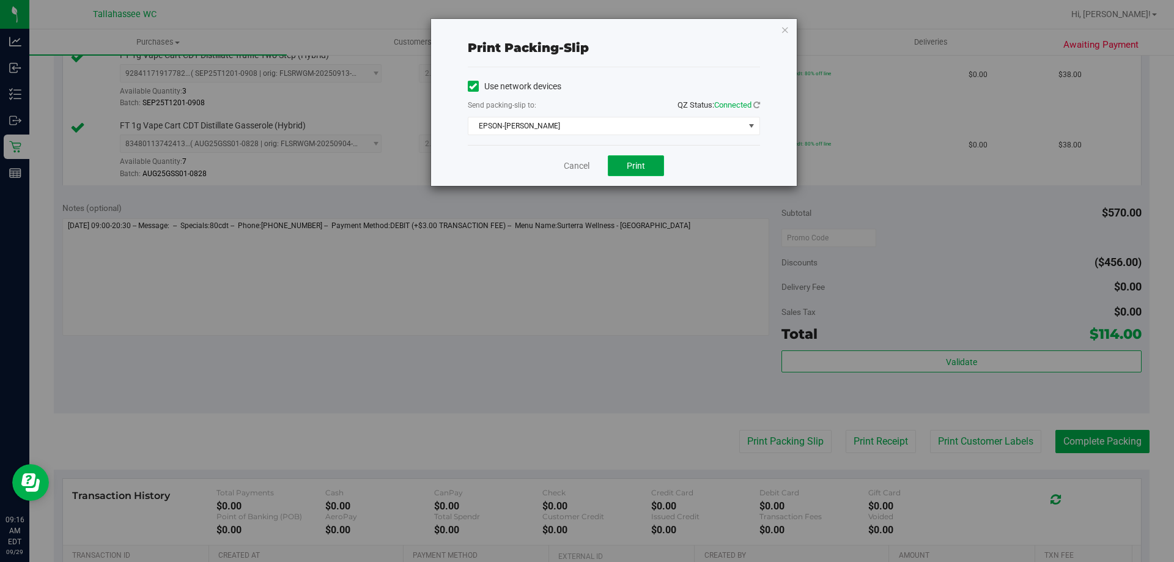
click at [618, 168] on button "Print" at bounding box center [636, 165] width 56 height 21
click at [777, 31] on div "Print packing-slip Use network devices Send packing-slip to: QZ Status: Connect…" at bounding box center [614, 102] width 366 height 167
click at [781, 30] on icon "button" at bounding box center [785, 29] width 9 height 15
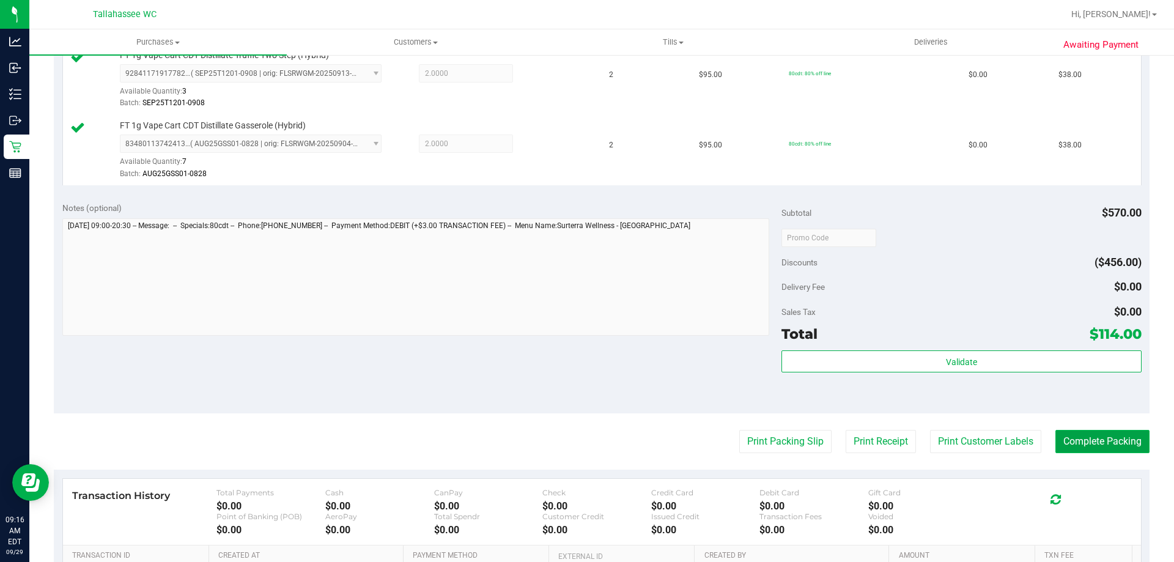
click at [1071, 442] on button "Complete Packing" at bounding box center [1102, 441] width 94 height 23
